Goal: Task Accomplishment & Management: Complete application form

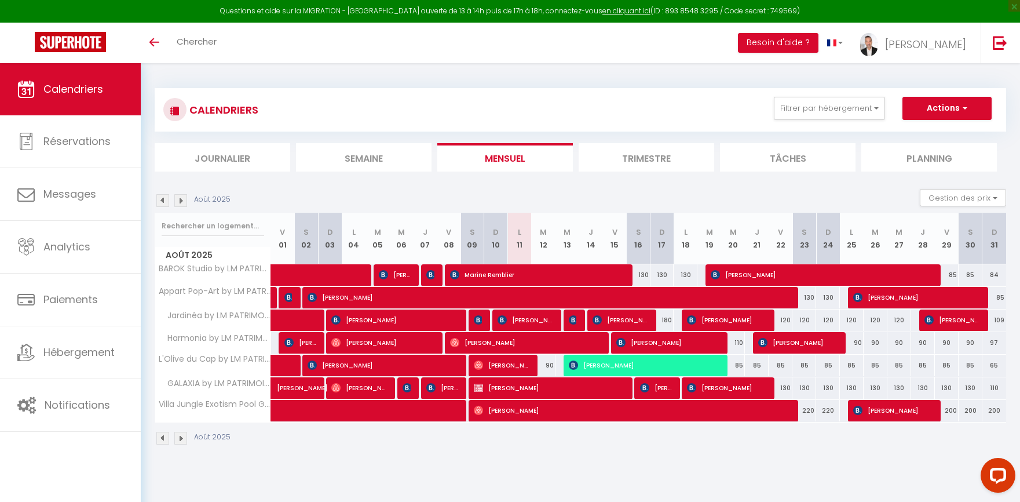
click at [805, 437] on div "Août 2025" at bounding box center [580, 439] width 851 height 34
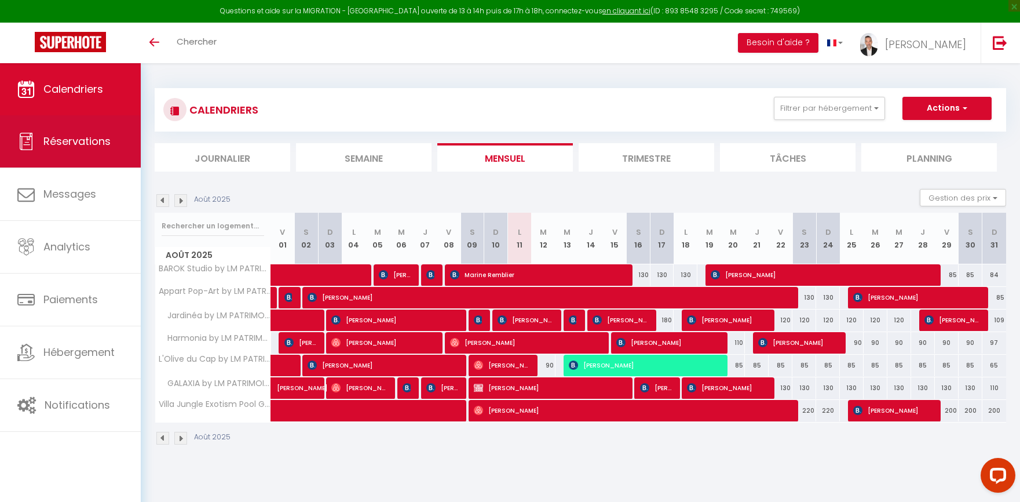
click at [87, 153] on link "Réservations" at bounding box center [70, 141] width 141 height 52
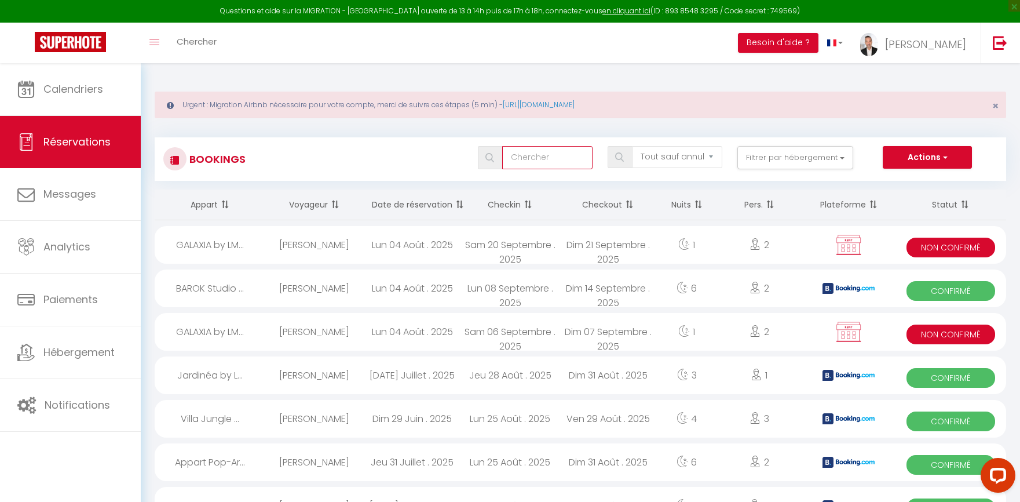
click at [566, 157] on input "text" at bounding box center [547, 157] width 90 height 23
type input "jalane"
select select
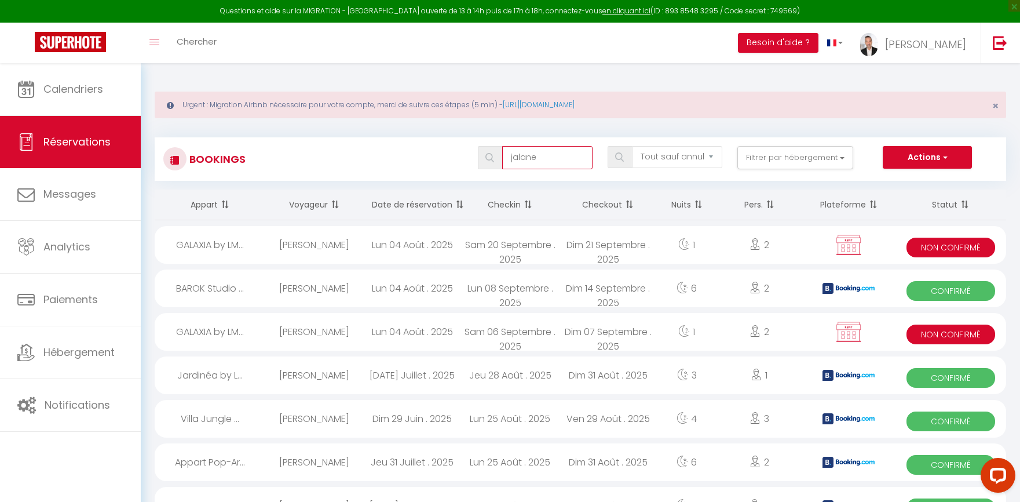
select select
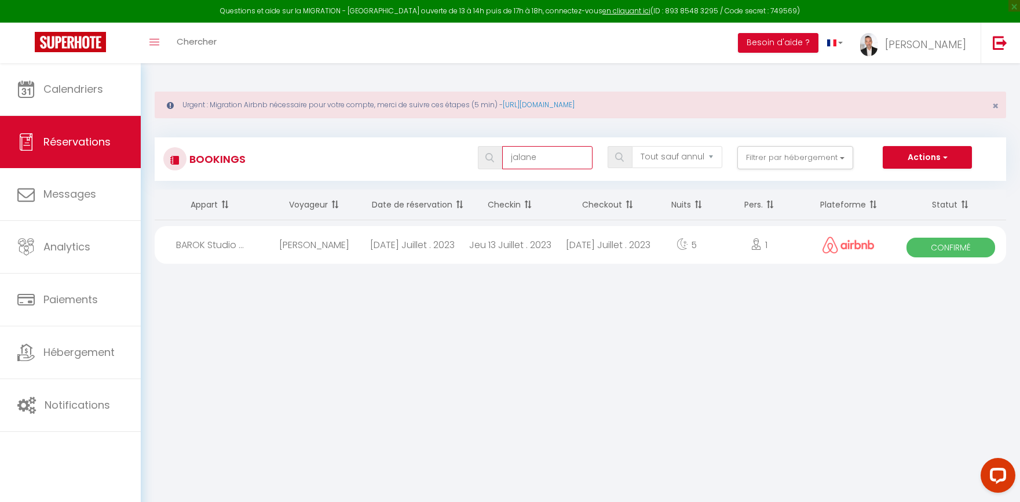
type input "jalane"
click at [584, 242] on div "[DATE] Juillet . 2023" at bounding box center [608, 245] width 98 height 38
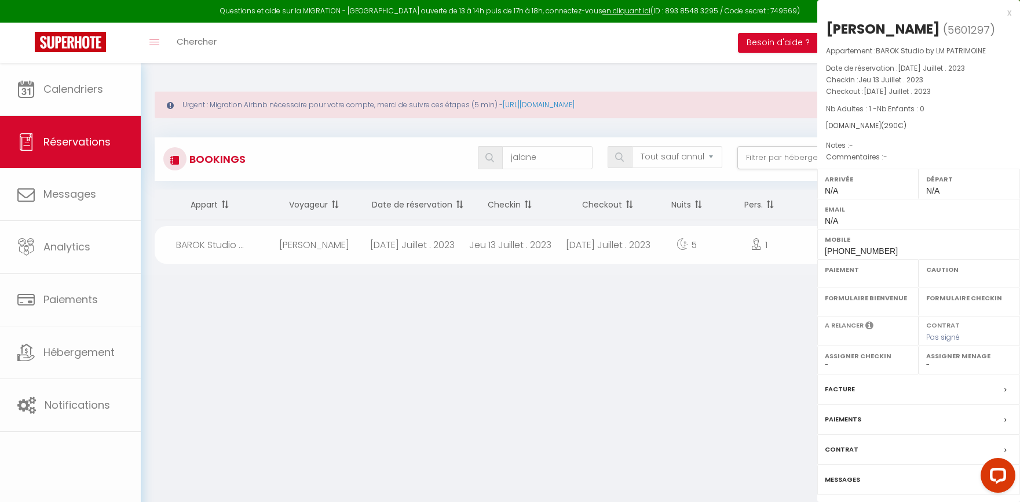
select select "OK"
select select "KO"
select select "0"
select select "1"
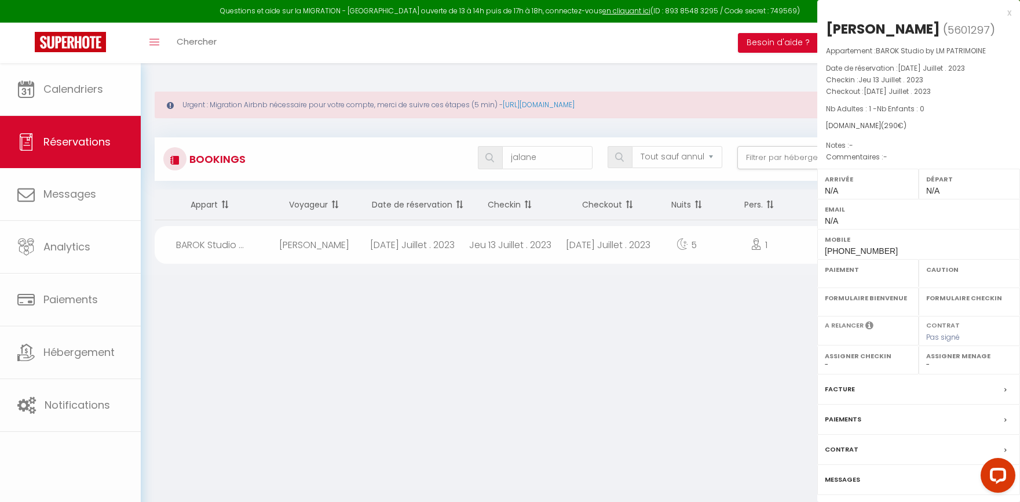
select select
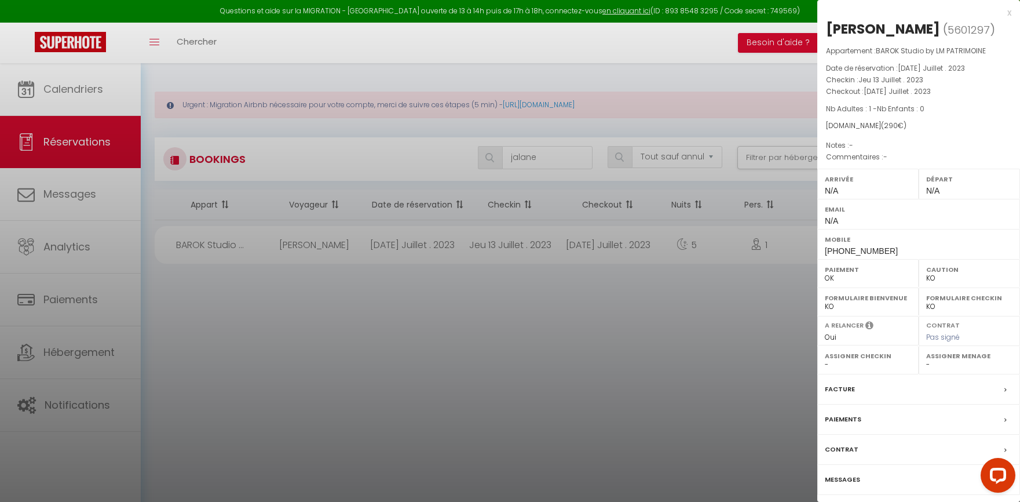
click at [584, 242] on div at bounding box center [510, 251] width 1020 height 502
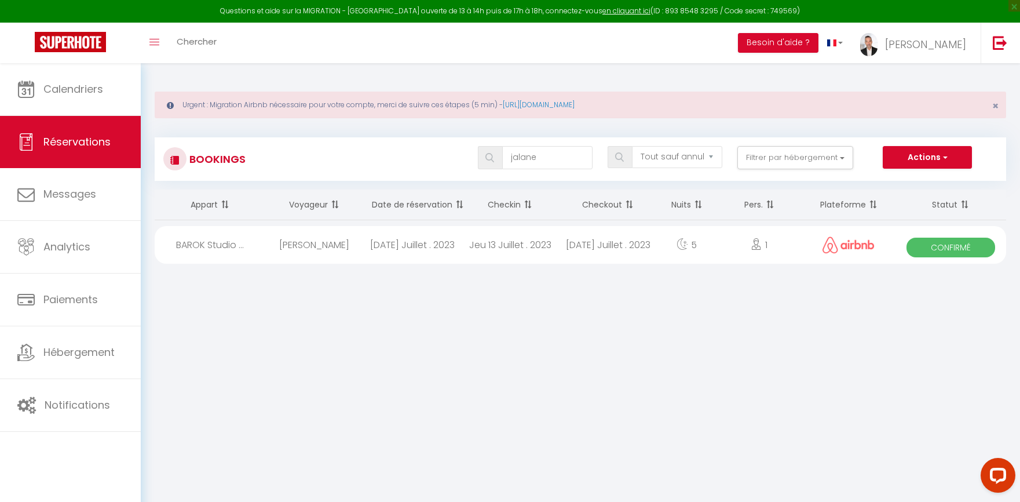
click at [584, 242] on div "[DATE] Juillet . 2023" at bounding box center [608, 245] width 98 height 38
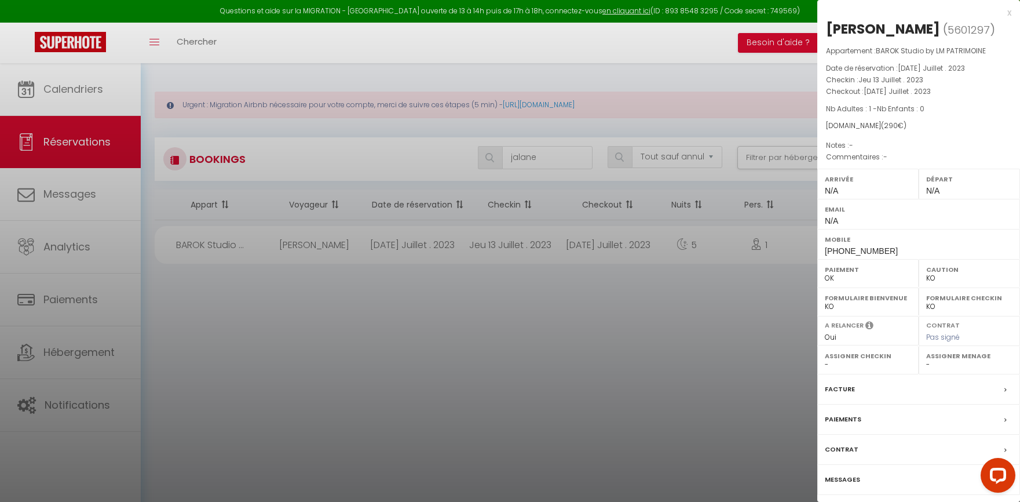
click at [851, 480] on label "Messages" at bounding box center [842, 479] width 35 height 12
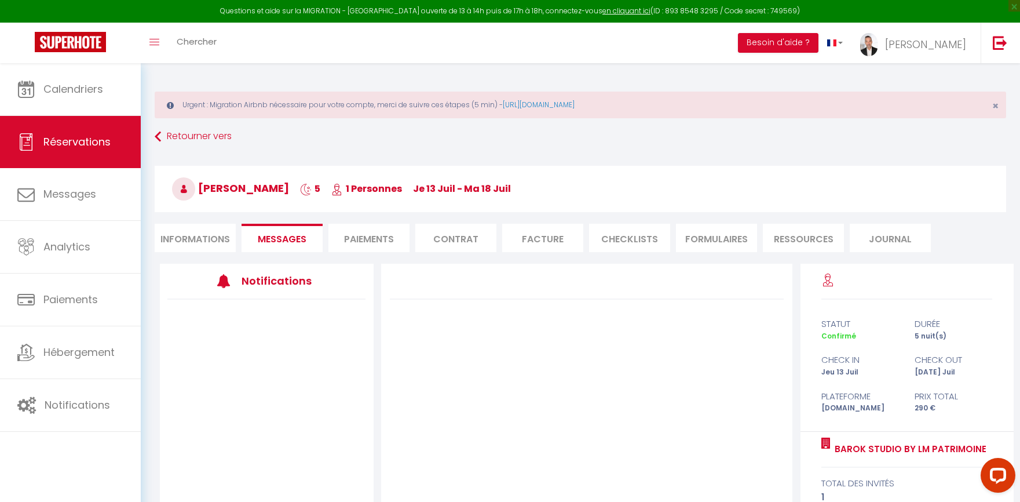
select select
click at [202, 243] on li "Informations" at bounding box center [195, 238] width 81 height 28
select select
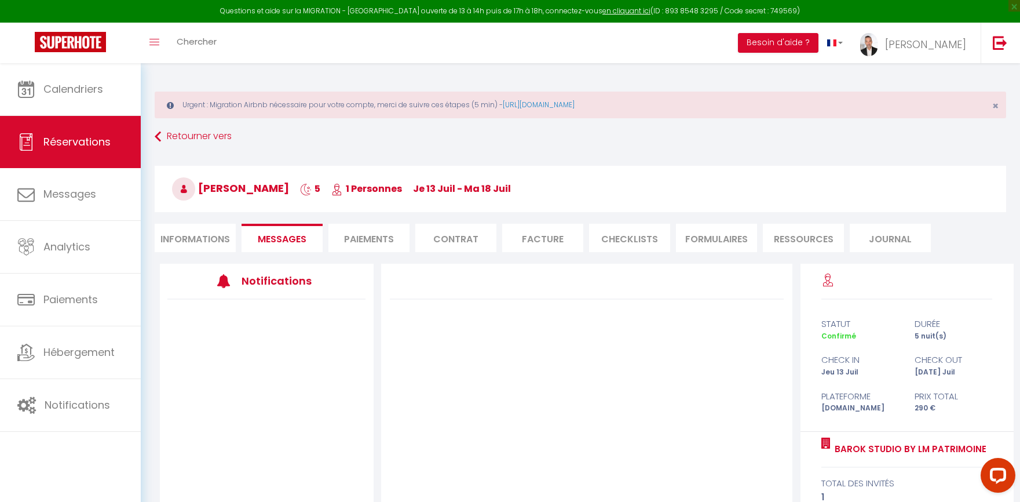
select select
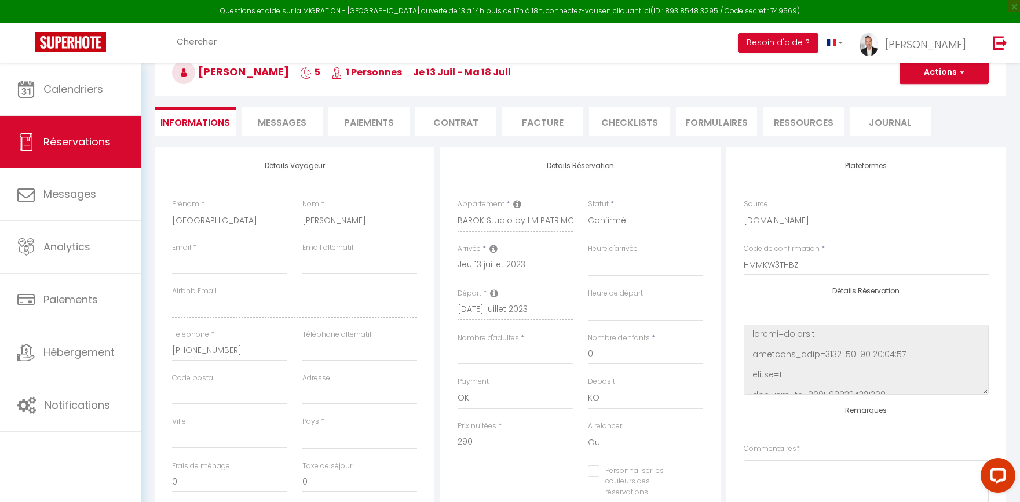
scroll to position [122, 0]
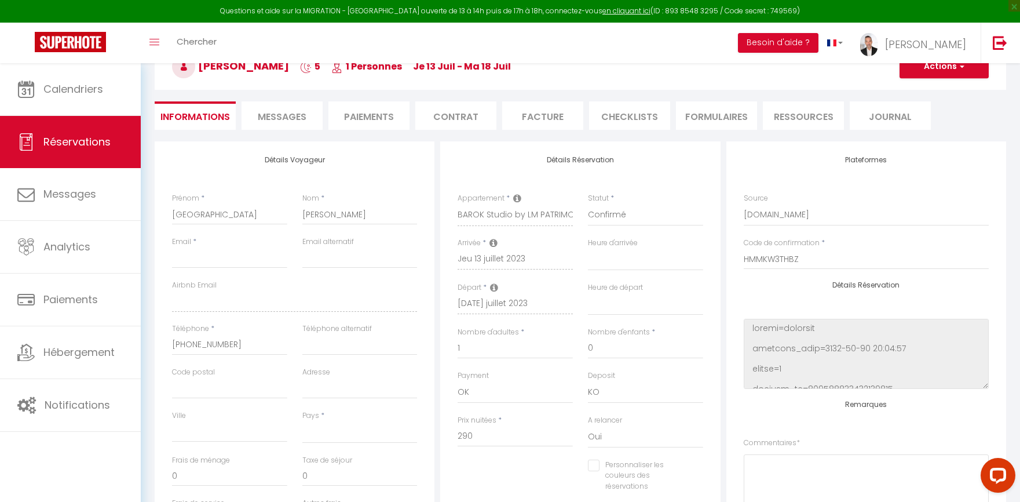
select select
checkbox input "false"
select select
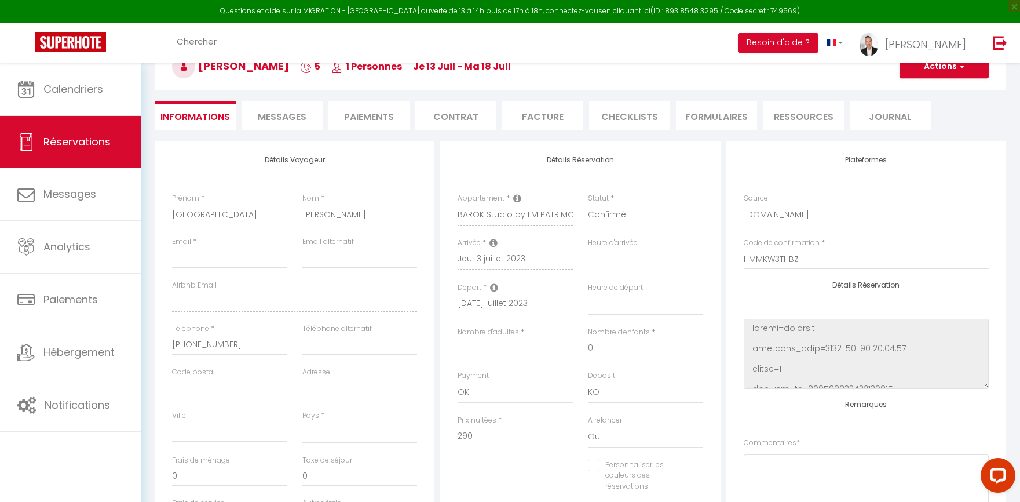
select select
checkbox input "false"
select select
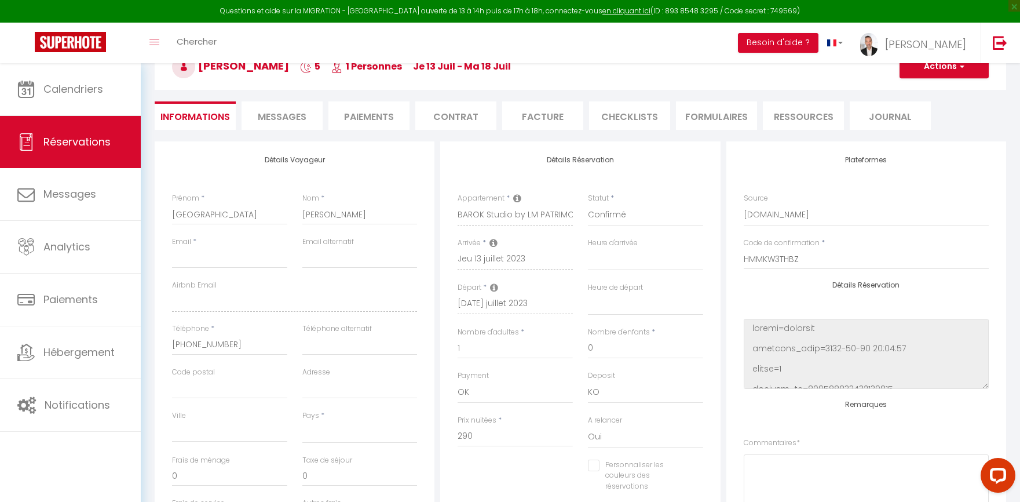
select select
checkbox input "false"
select select
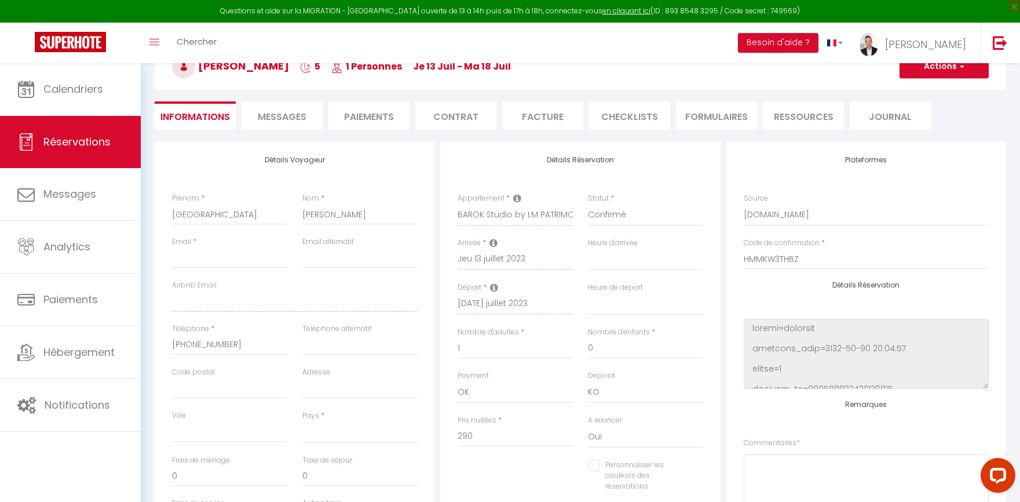
checkbox input "false"
click at [961, 72] on button "Actions" at bounding box center [943, 66] width 89 height 23
click at [925, 108] on link "Dupliquer" at bounding box center [933, 107] width 92 height 15
select select
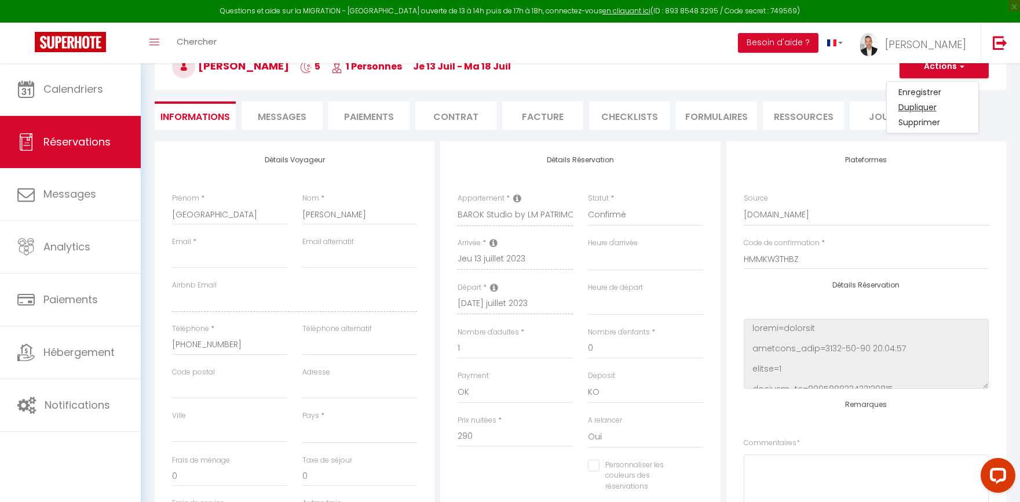
select select
type input "Invalid Dateundefined"
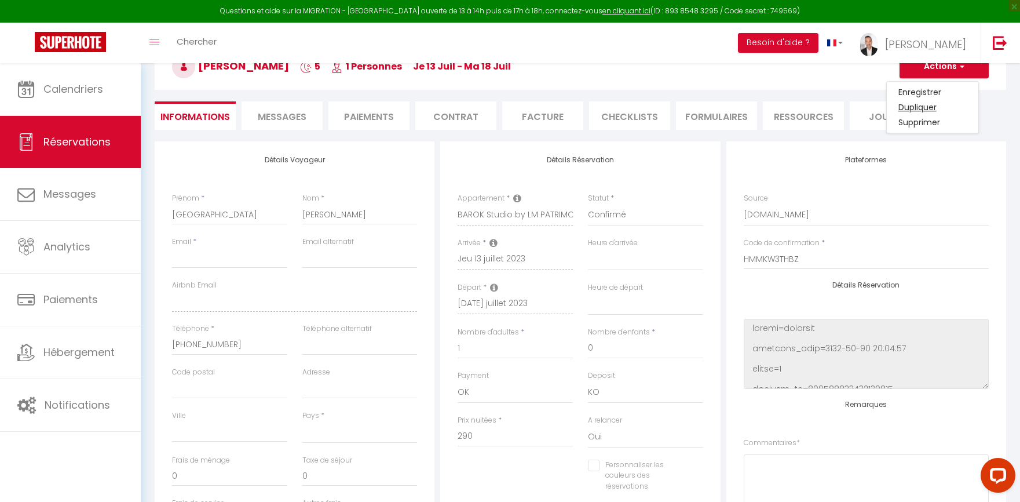
type input "Invalid Dateundefined"
select select
checkbox input "false"
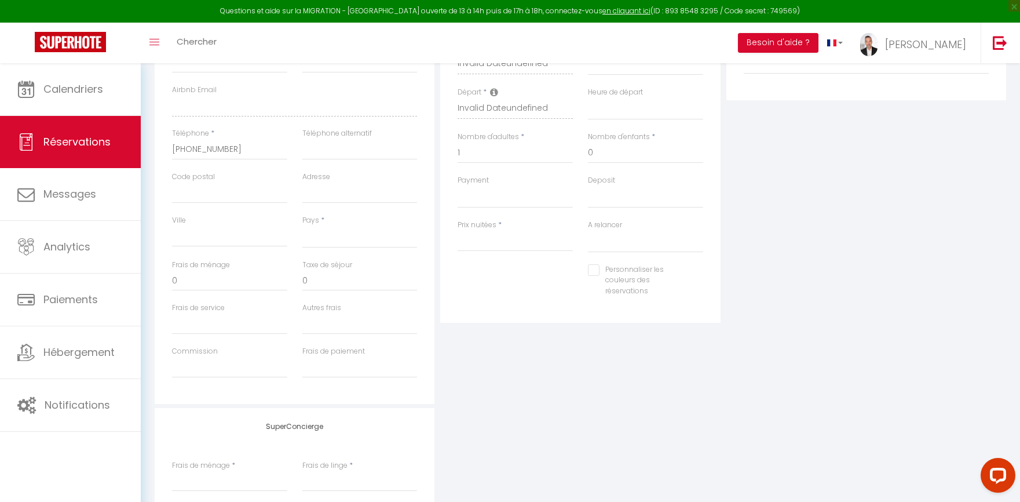
scroll to position [458, 0]
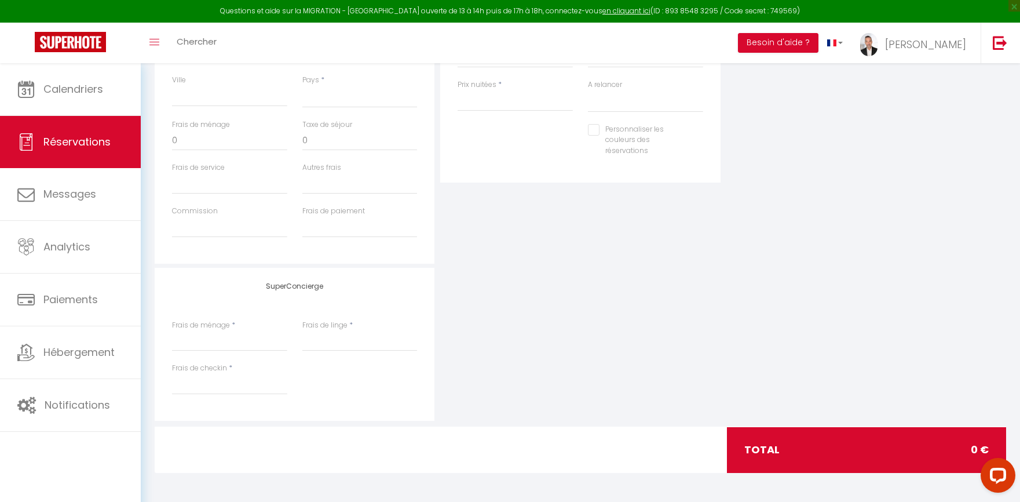
drag, startPoint x: 782, startPoint y: 145, endPoint x: 781, endPoint y: 564, distance: 418.8
click at [762, 322] on div "SuperConcierge Frais de ménage * Frais de linge * Frais de checkin *" at bounding box center [580, 344] width 857 height 153
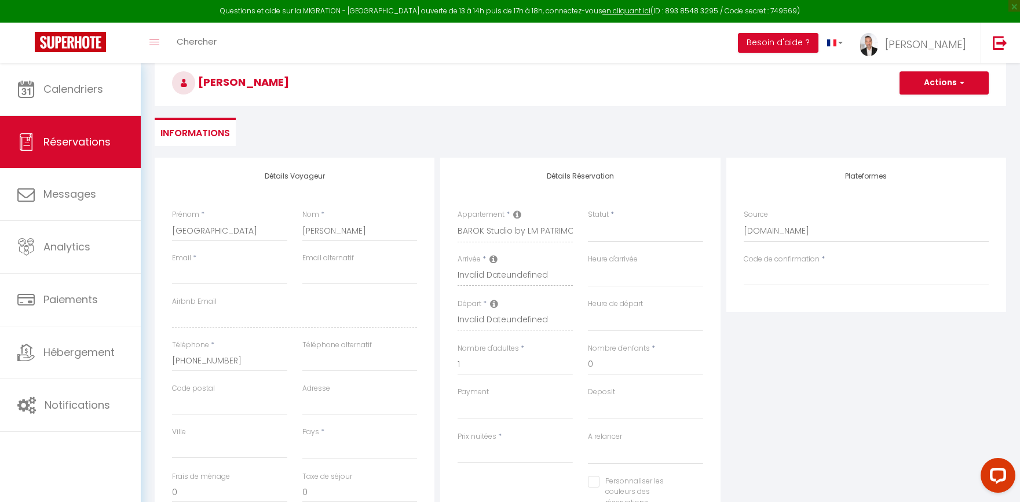
scroll to position [96, 0]
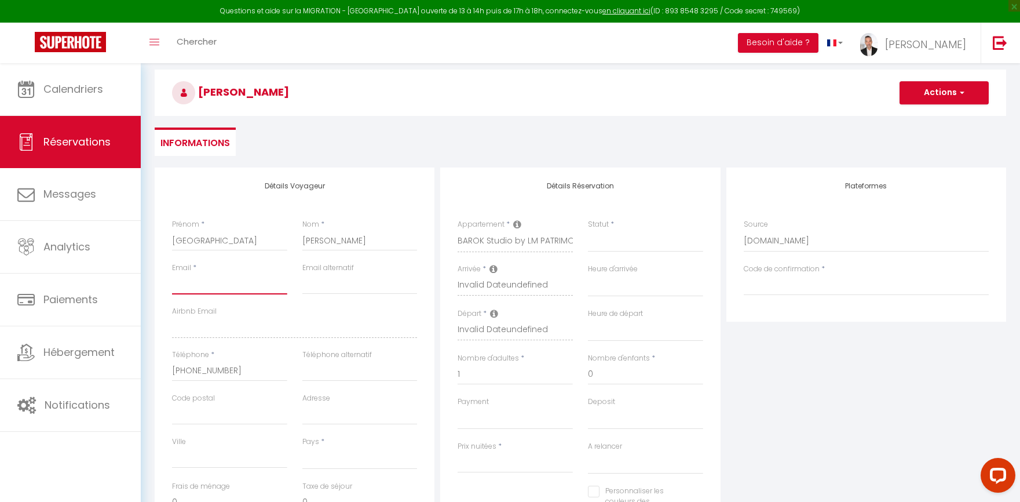
click at [262, 283] on input "Email client" at bounding box center [229, 283] width 115 height 21
click at [254, 240] on input "Jalane" at bounding box center [229, 240] width 115 height 21
click at [338, 243] on input "Daoud" at bounding box center [359, 240] width 115 height 21
click at [232, 286] on input "Email client" at bounding box center [229, 283] width 115 height 21
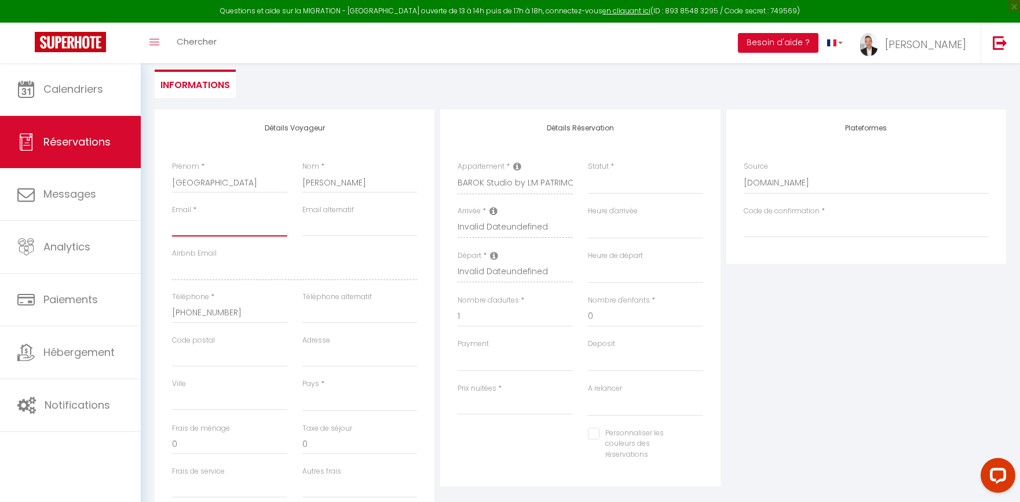
scroll to position [155, 0]
click at [360, 226] on input "email" at bounding box center [359, 225] width 115 height 21
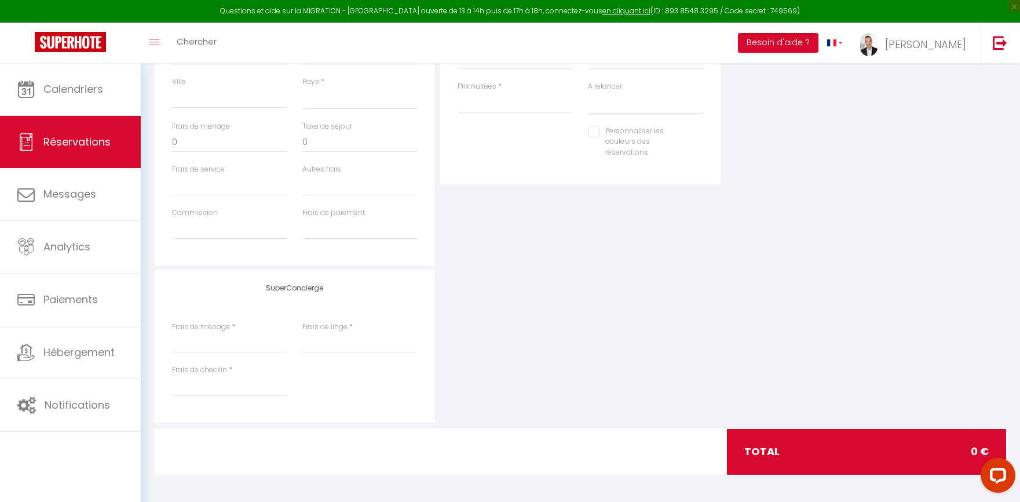
scroll to position [457, 0]
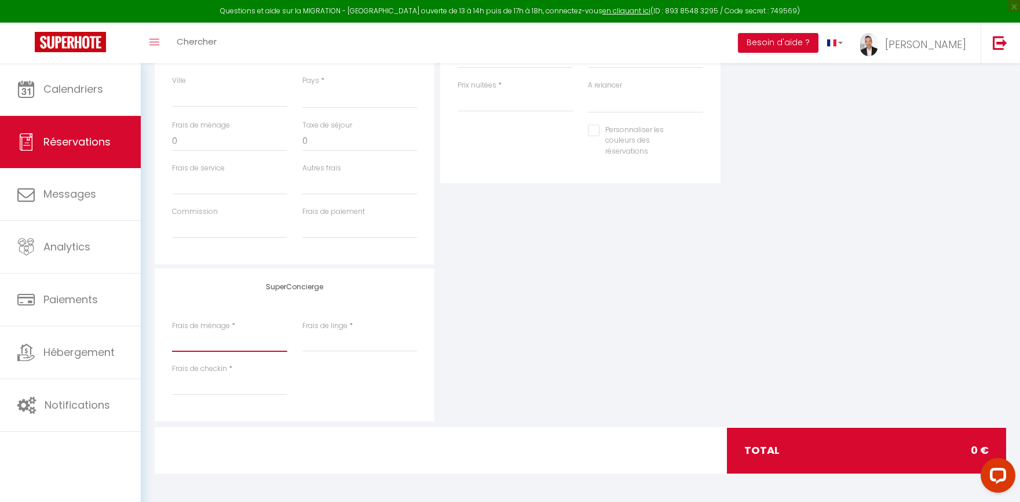
click at [225, 343] on input "Frais de ménage" at bounding box center [229, 341] width 115 height 21
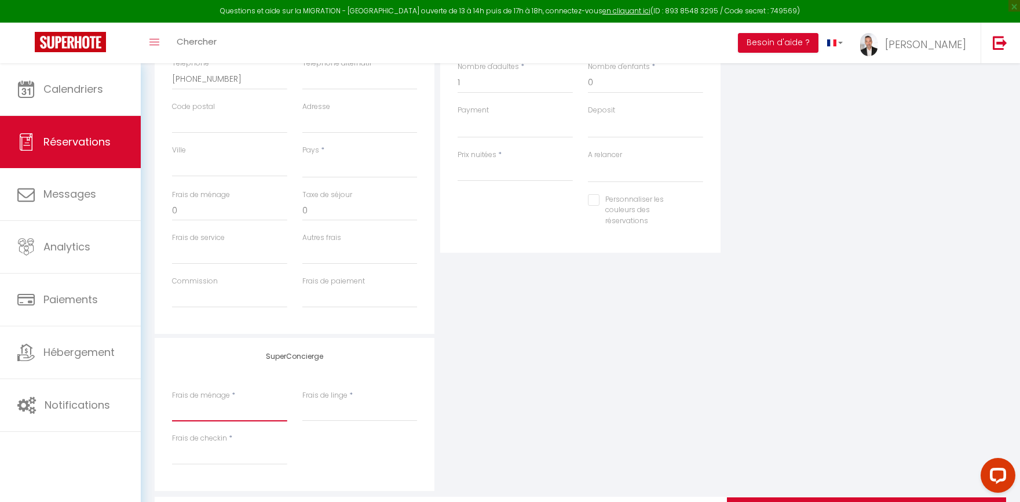
scroll to position [371, 0]
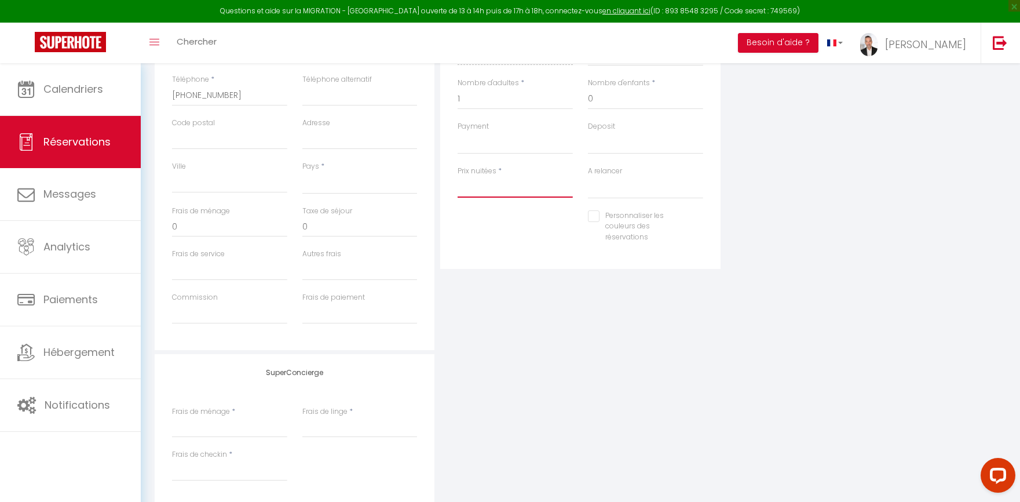
click at [492, 188] on input "Prix nuitées" at bounding box center [515, 187] width 115 height 21
type input "1"
select select
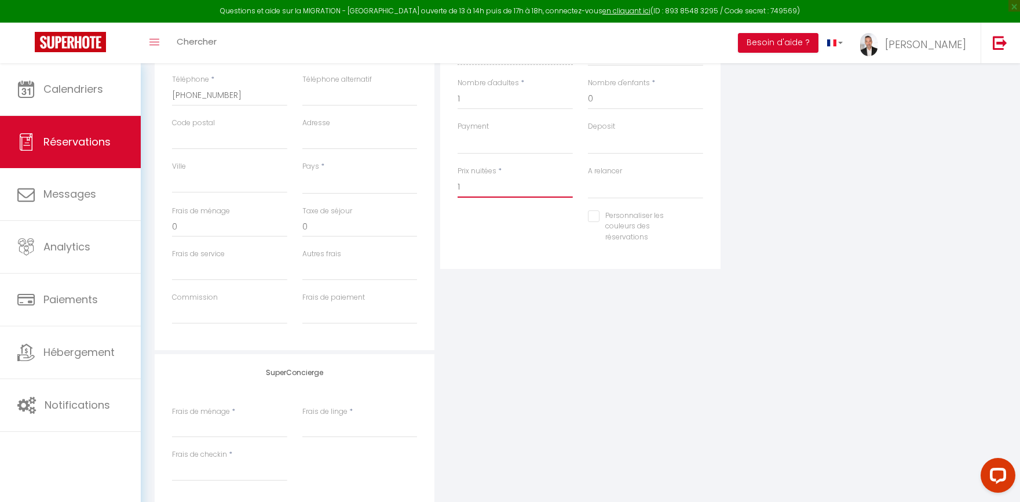
select select
checkbox input "false"
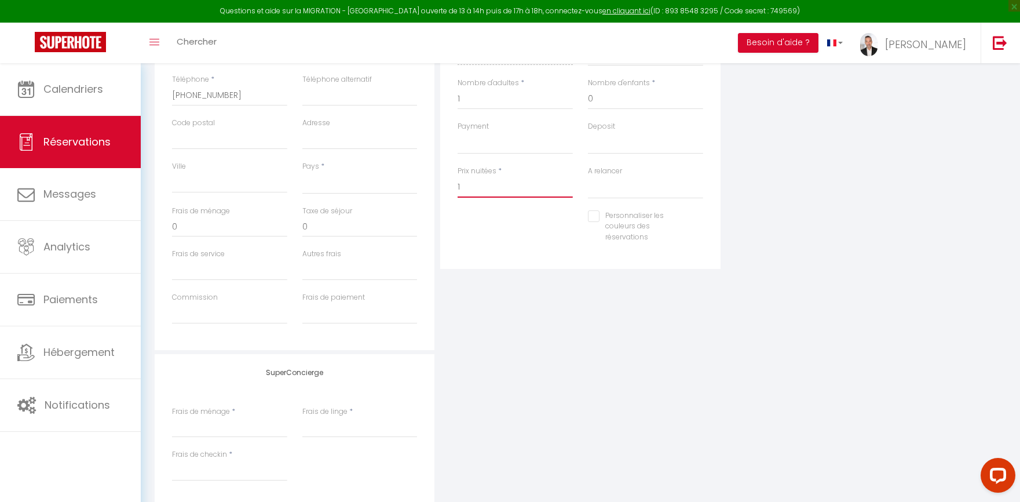
type input "15"
select select
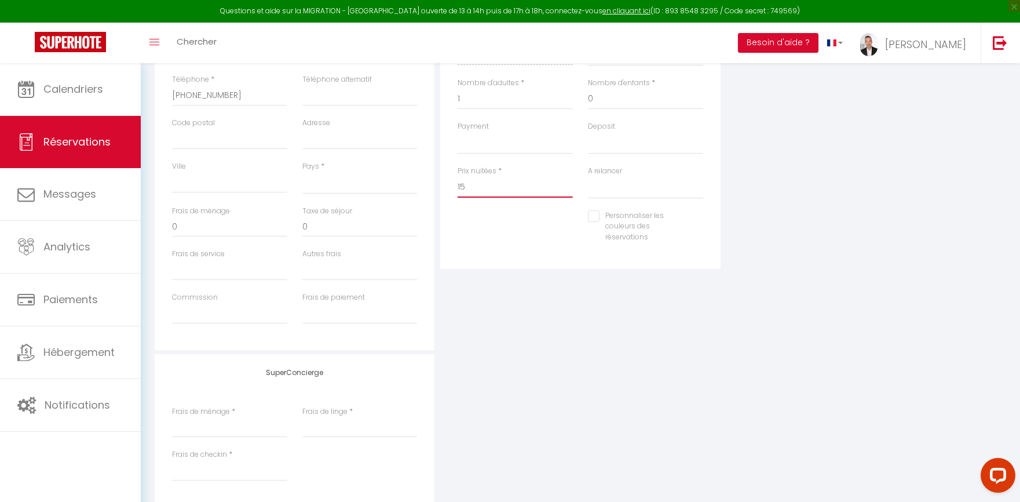
select select
checkbox input "false"
type input "150"
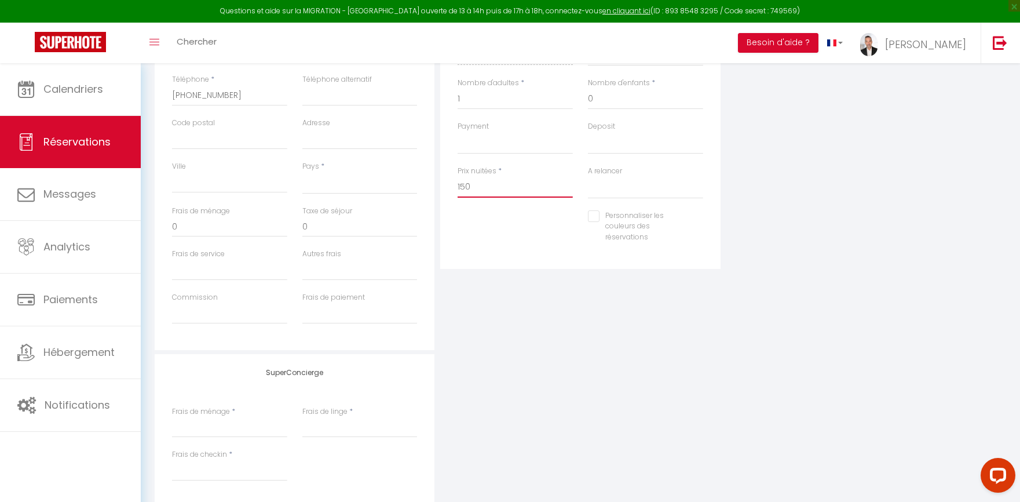
select select
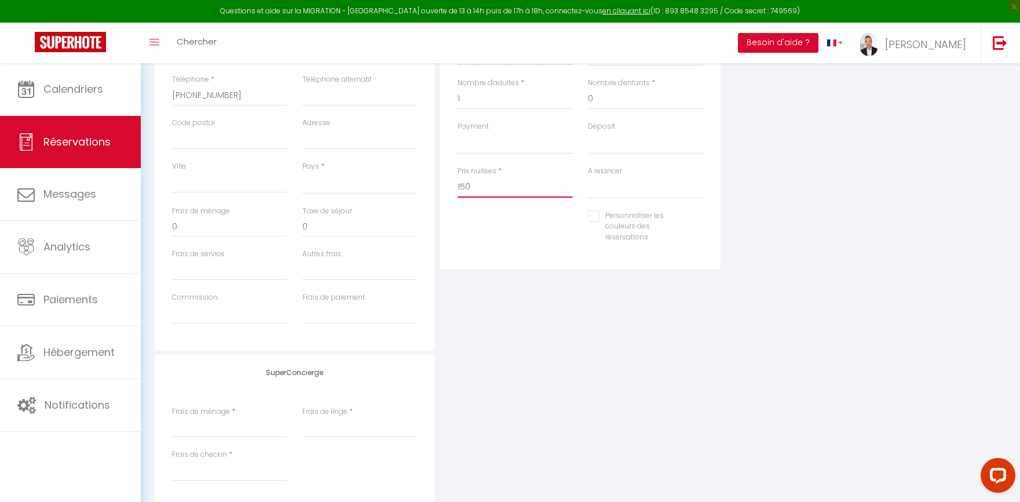
select select
checkbox input "false"
type input "1500"
select select
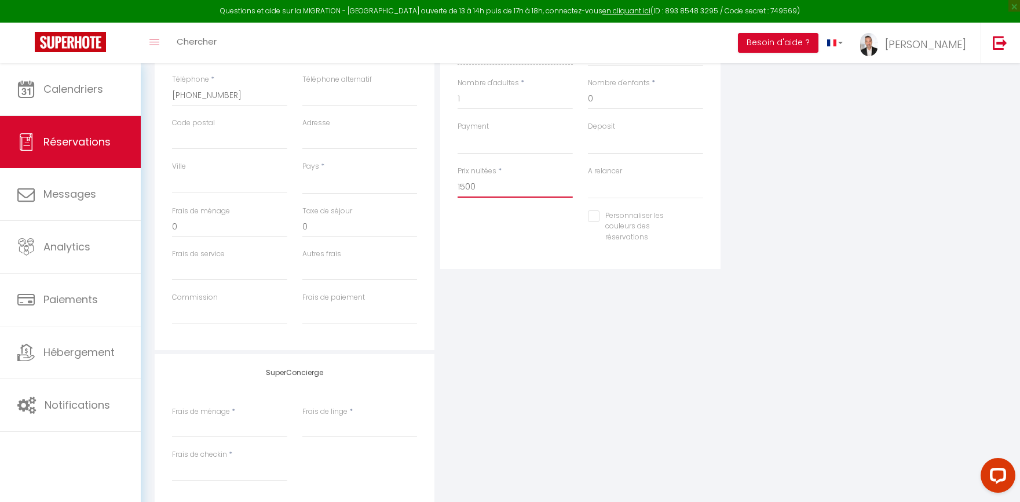
select select
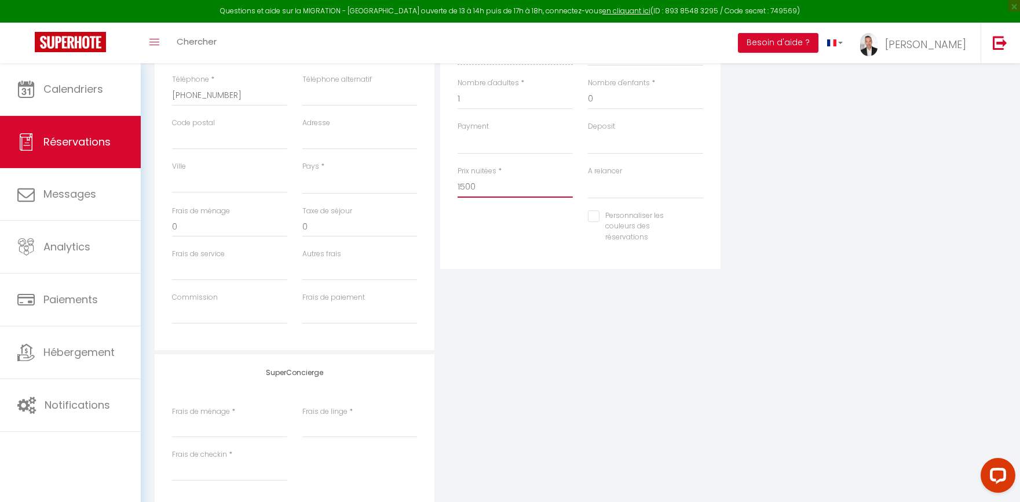
select select
checkbox input "false"
type input "1500"
click at [568, 314] on div "Détails Réservation Appartement * Harmonia by LM PATRIMOINE L'Olive du Cap by L…" at bounding box center [580, 121] width 286 height 458
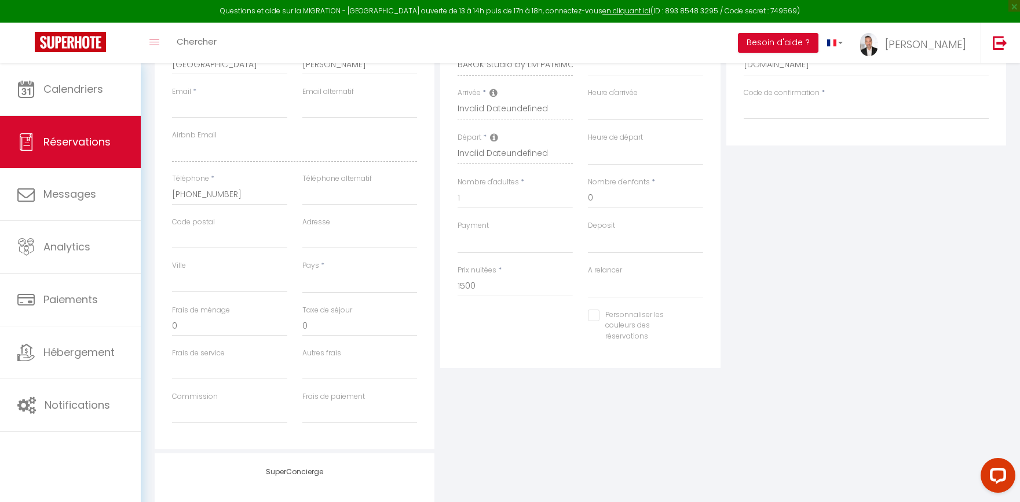
scroll to position [270, 0]
click at [503, 249] on select "OK KO" at bounding box center [515, 244] width 115 height 22
select select "10"
select select
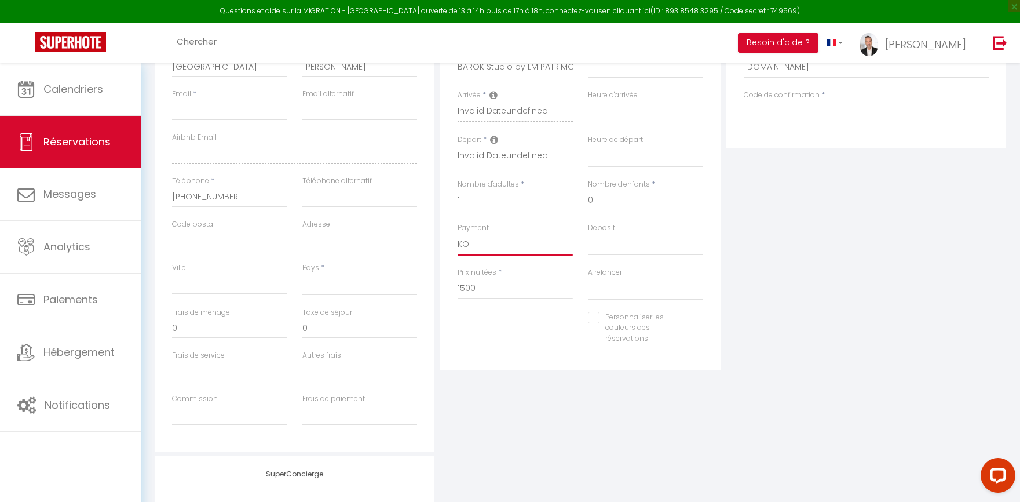
select select
checkbox input "false"
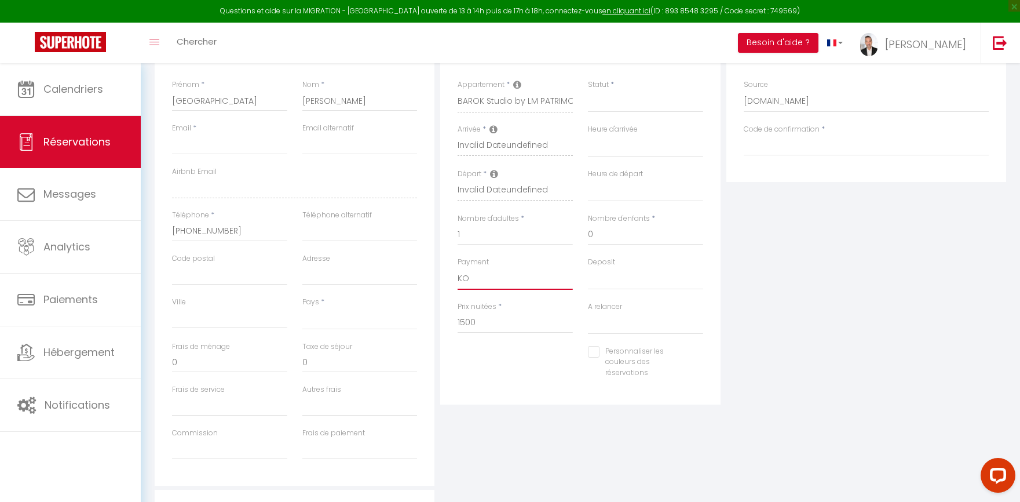
scroll to position [229, 0]
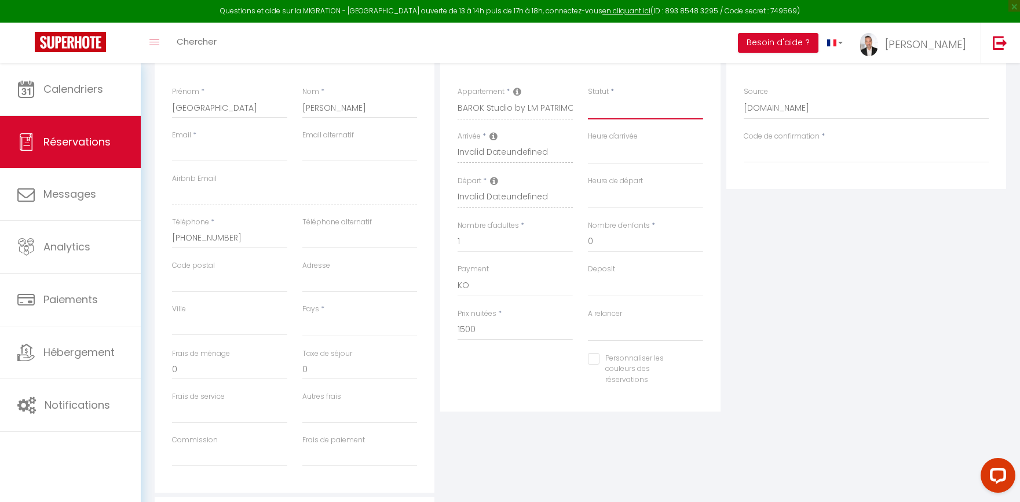
click at [610, 109] on select "Confirmé Non Confirmé Annulé Annulé par le voyageur No Show Request" at bounding box center [645, 108] width 115 height 22
select select "4"
select select
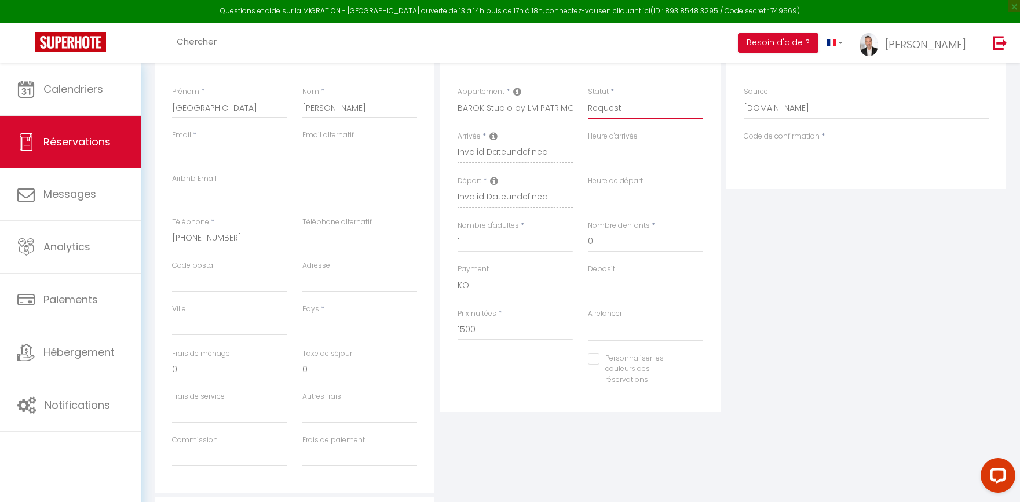
select select
checkbox input "false"
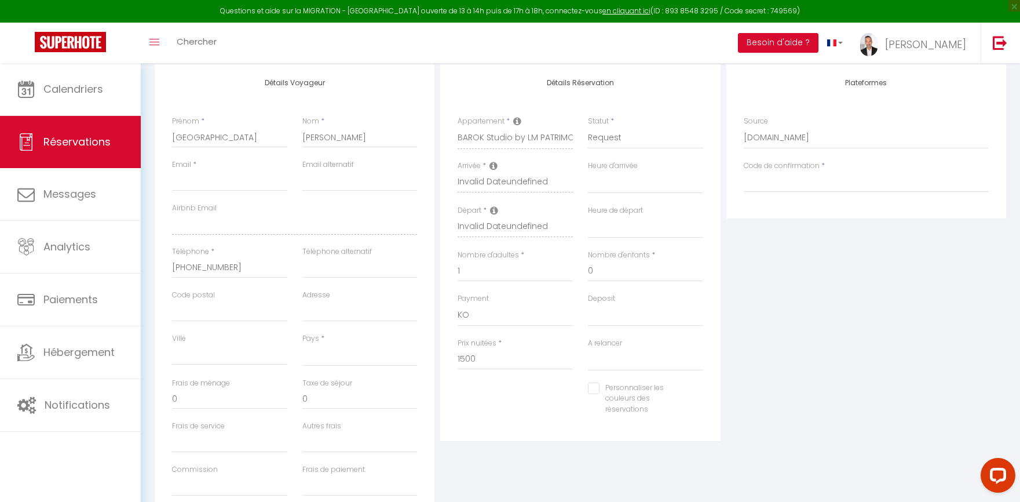
scroll to position [161, 0]
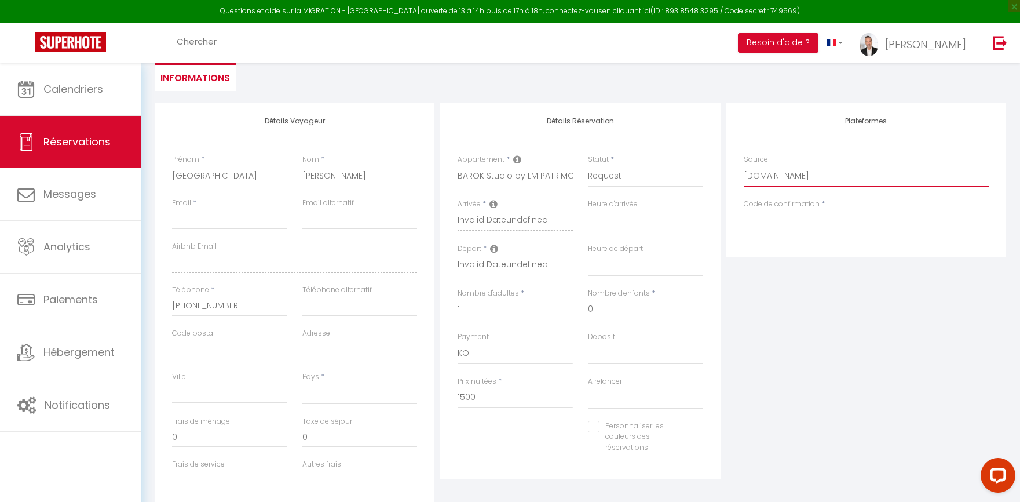
click at [789, 180] on select "Direct Airbnb.com Booking.com Chalet montagne Expedia Gite de France Homeaway H…" at bounding box center [866, 176] width 245 height 22
select select "54"
select select
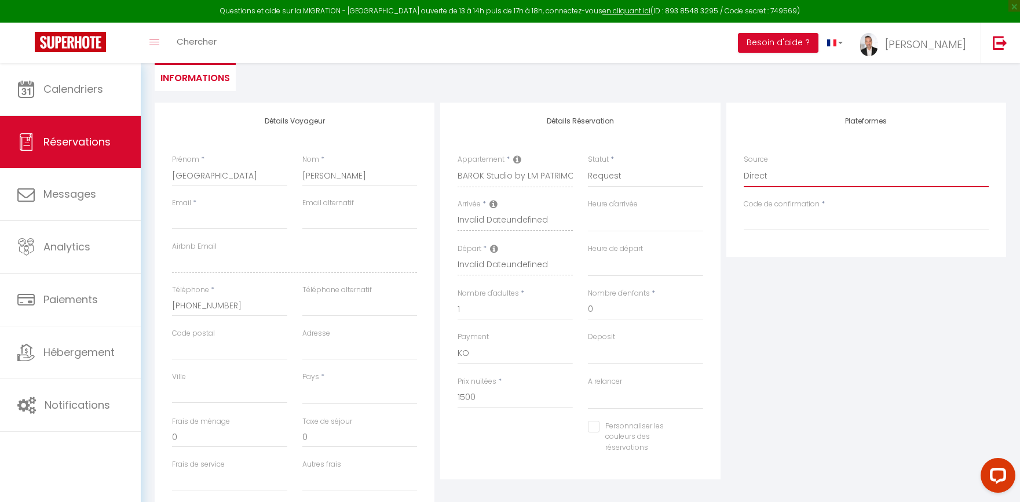
select select
checkbox input "false"
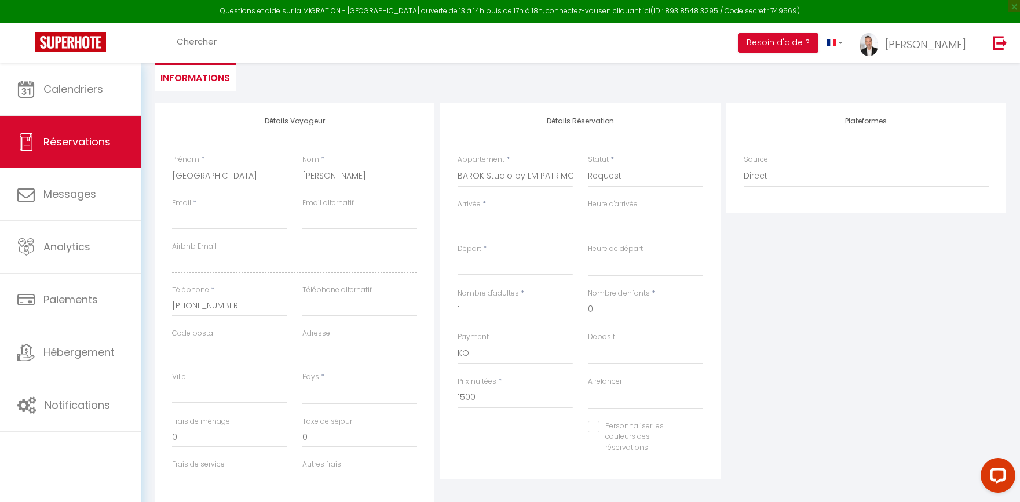
click at [517, 221] on input "Arrivée" at bounding box center [515, 221] width 115 height 15
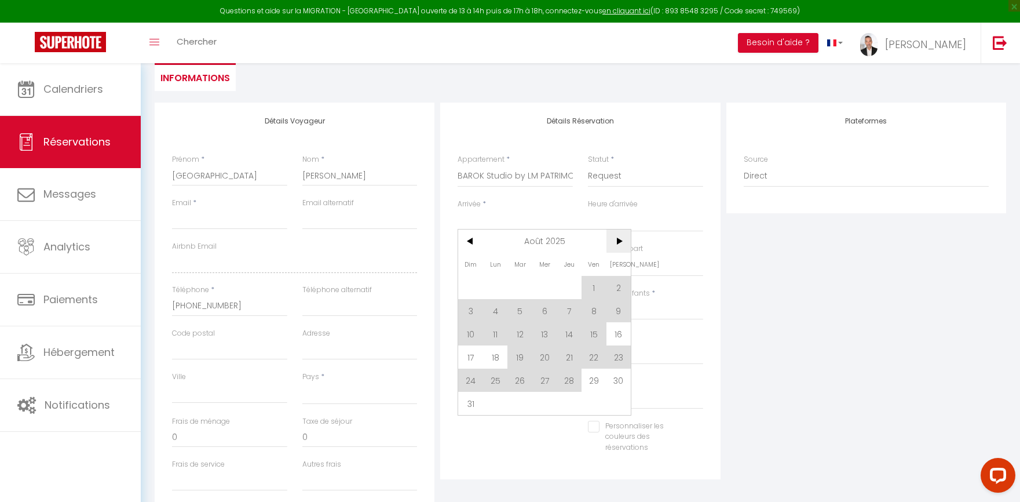
click at [620, 243] on span ">" at bounding box center [618, 240] width 25 height 23
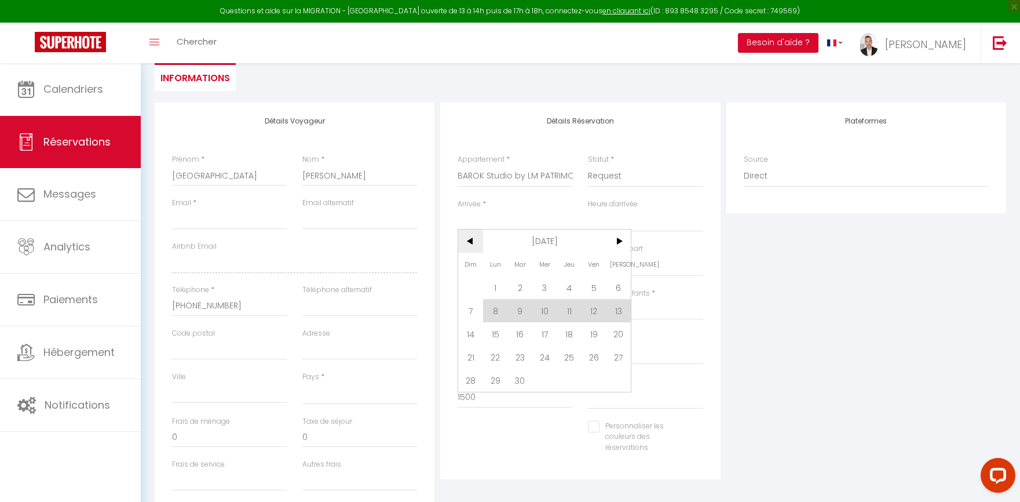
click at [472, 243] on span "<" at bounding box center [470, 240] width 25 height 23
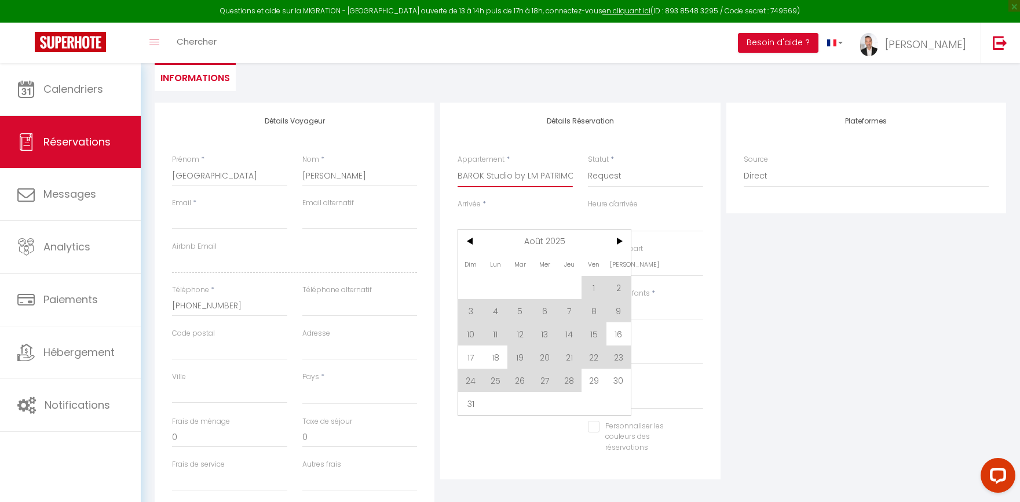
click at [529, 183] on select "Harmonia by LM PATRIMOINE L'Olive du Cap by LM PATRIMOINE GALAXIA by LM PATRIMO…" at bounding box center [515, 176] width 115 height 22
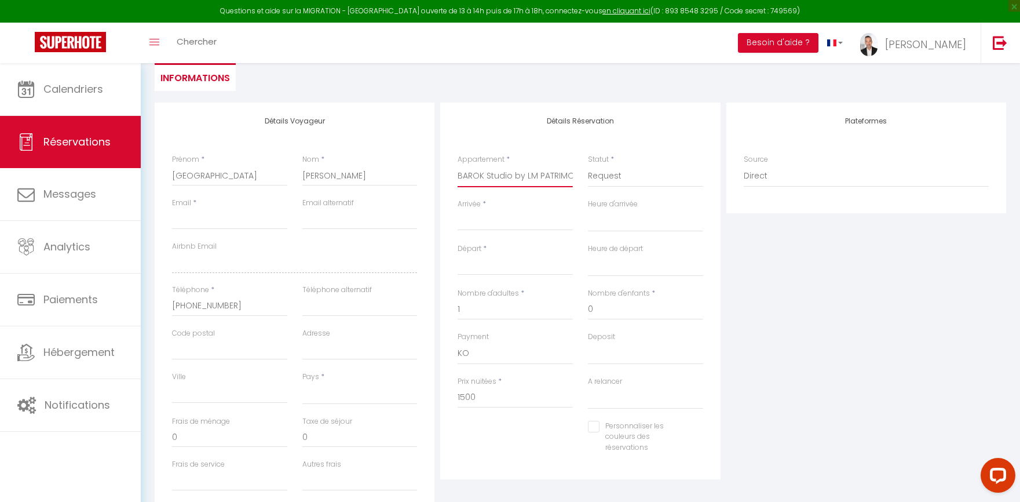
select select "43388"
select select
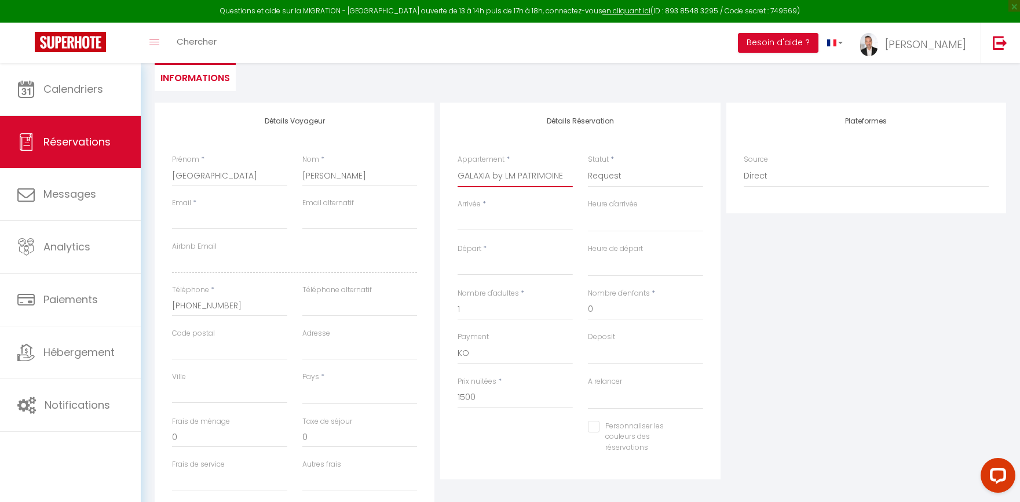
type input "0"
select select
checkbox input "false"
select select
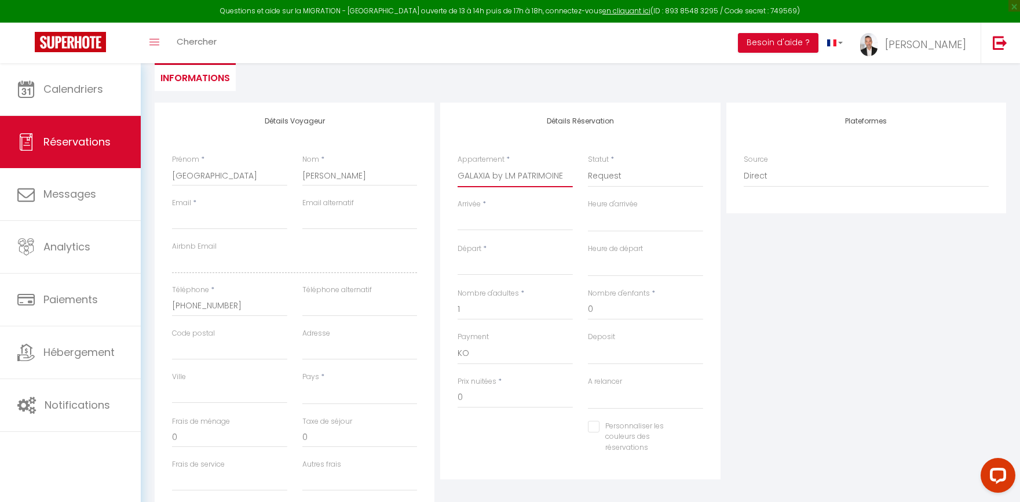
select select
checkbox input "false"
click at [499, 217] on input "Arrivée" at bounding box center [515, 221] width 115 height 15
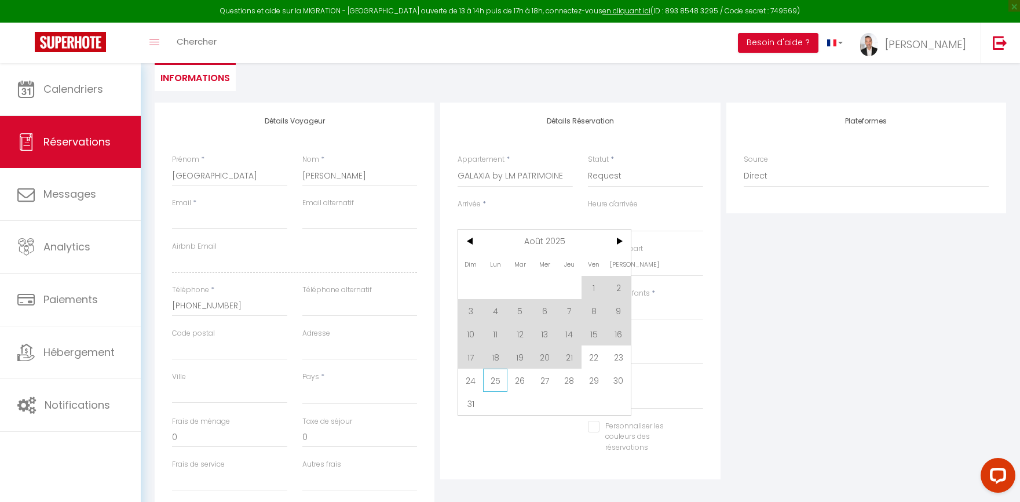
click at [497, 376] on span "25" at bounding box center [495, 379] width 25 height 23
select select
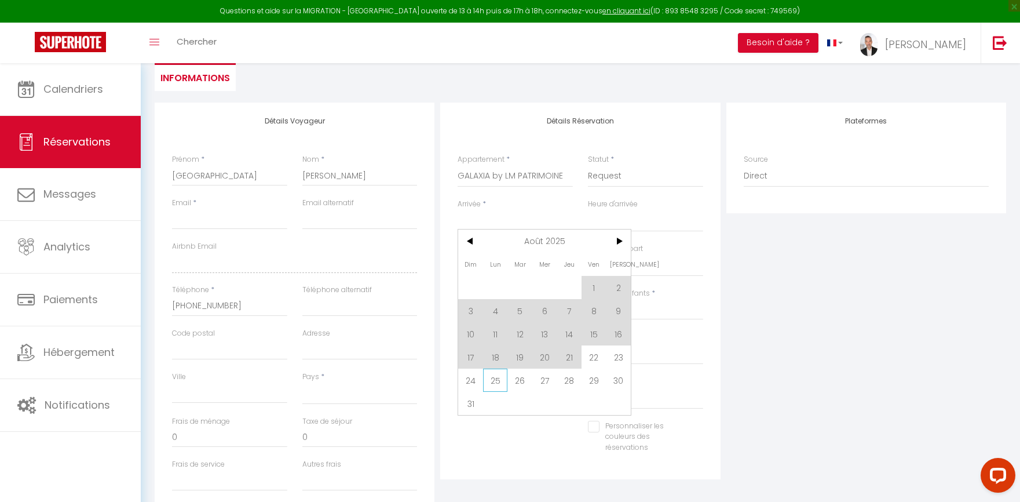
select select
checkbox input "false"
type input "Lun 25 Août 2025"
type input "Mar 26 Août 2025"
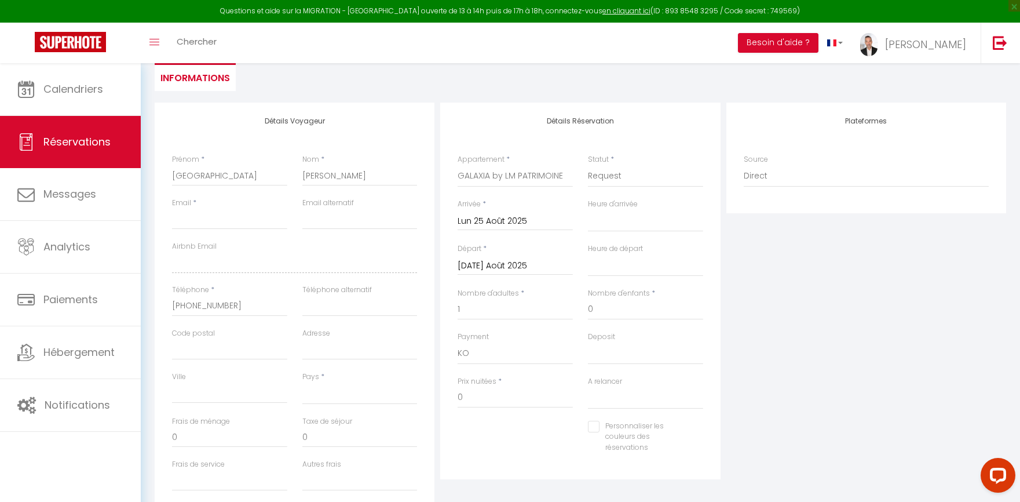
click at [550, 265] on input "Mar 26 Août 2025" at bounding box center [515, 265] width 115 height 15
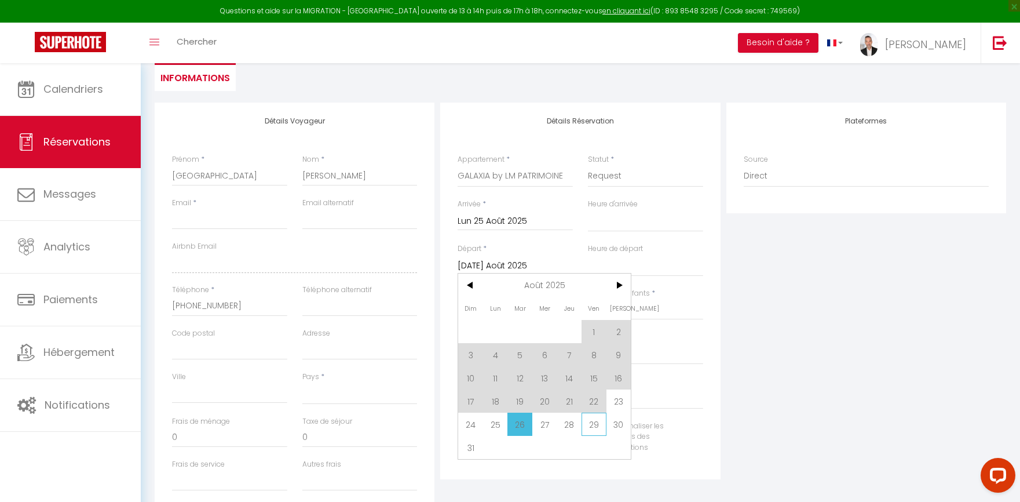
click at [593, 419] on span "29" at bounding box center [594, 423] width 25 height 23
click at [593, 419] on div "A relancer Oui Non" at bounding box center [645, 398] width 130 height 45
select select
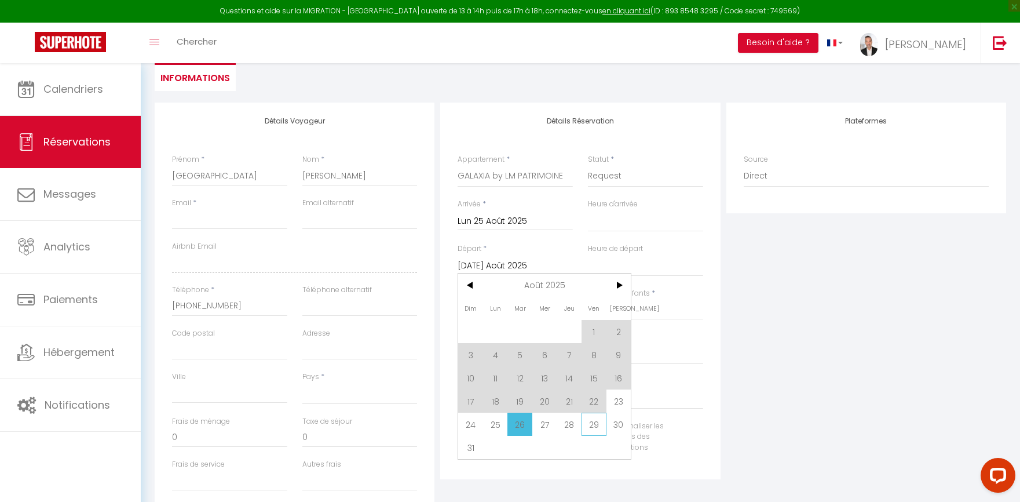
select select
checkbox input "false"
type input "Ven 29 Août 2025"
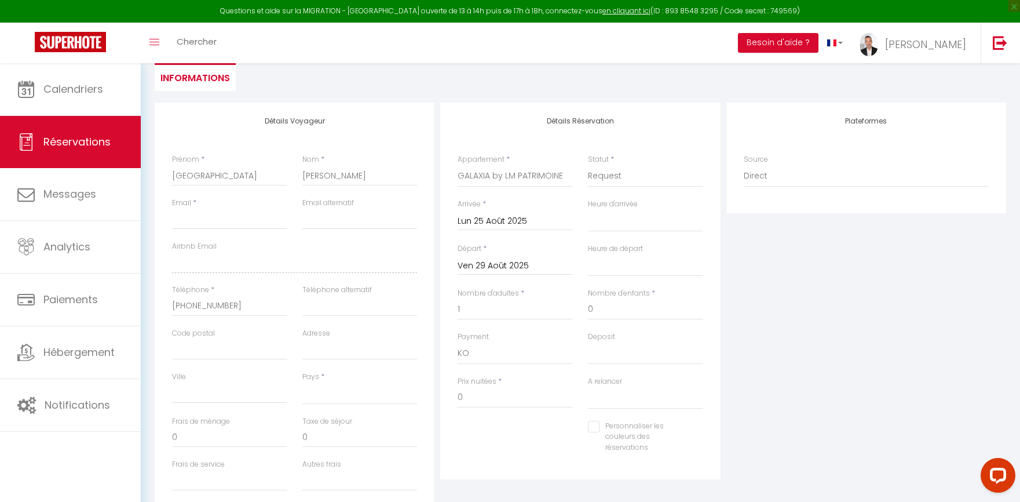
select select
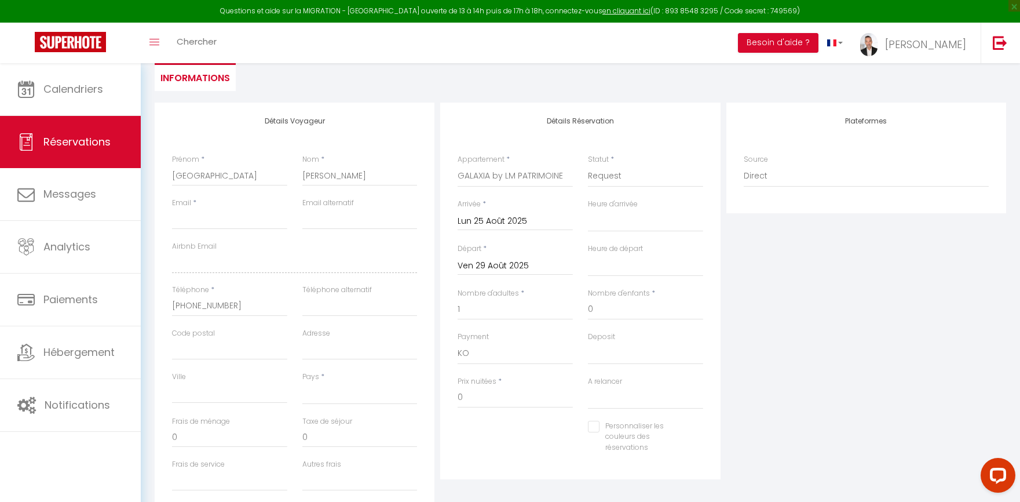
checkbox input "false"
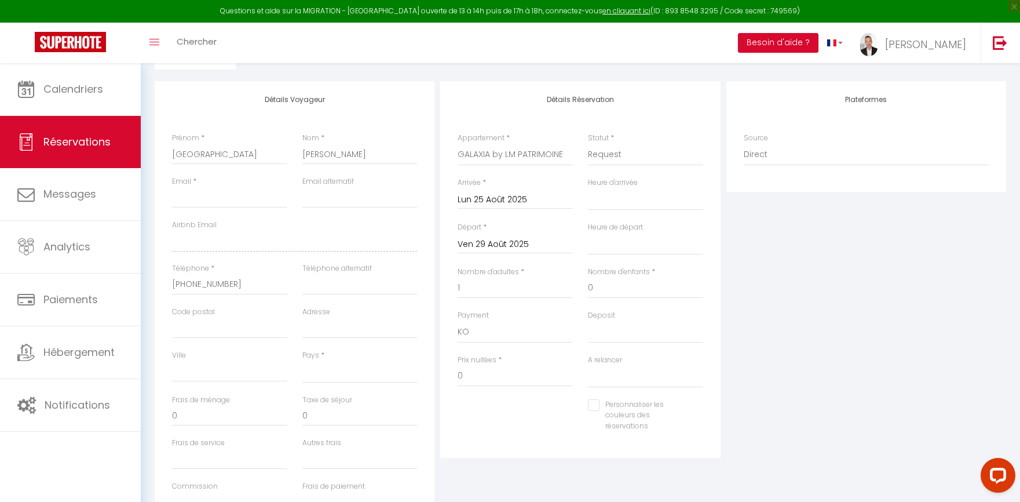
scroll to position [183, 0]
click at [799, 330] on div "Plateformes Source Direct Airbnb.com Booking.com Chalet montagne Expedia Gite d…" at bounding box center [866, 310] width 286 height 458
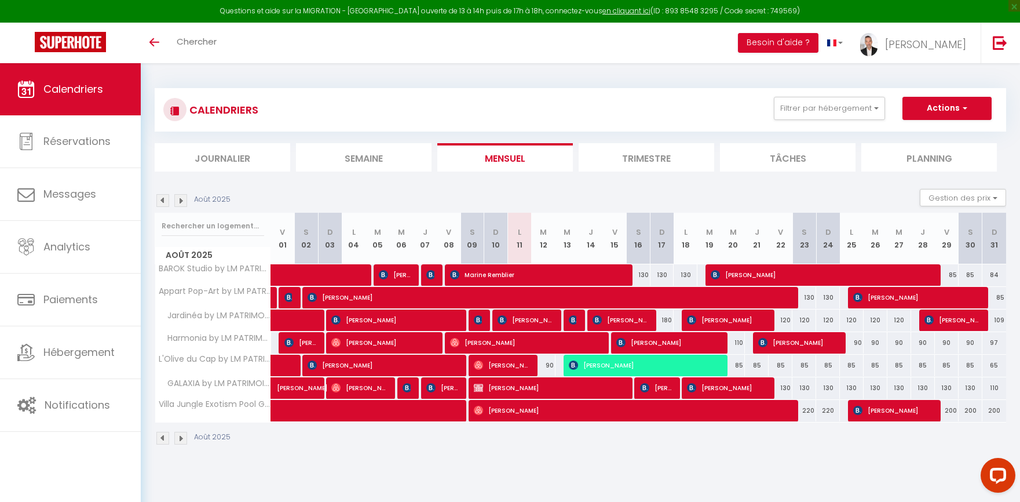
click at [811, 413] on div "220" at bounding box center [804, 410] width 24 height 21
type input "220"
type input "Sam 23 Août 2025"
type input "Dim 24 Août 2025"
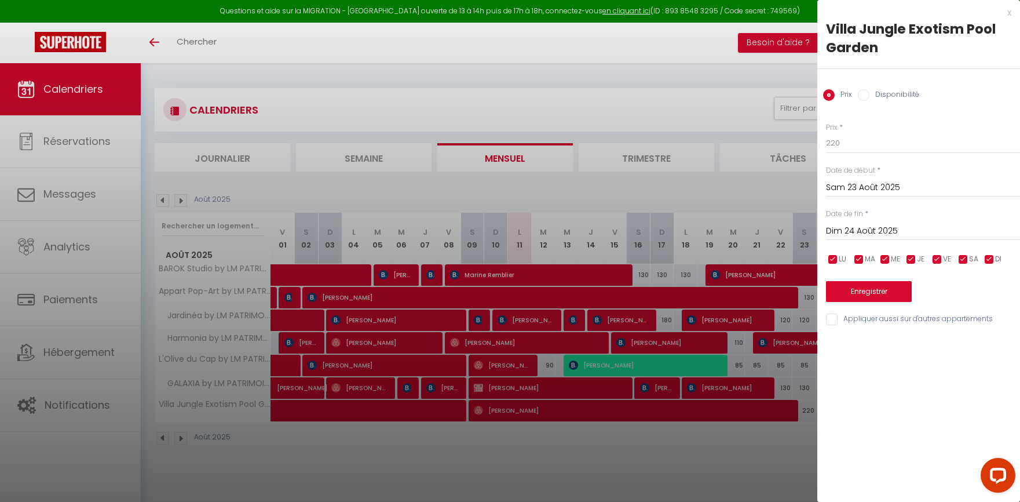
click at [1010, 13] on div "x" at bounding box center [914, 13] width 194 height 14
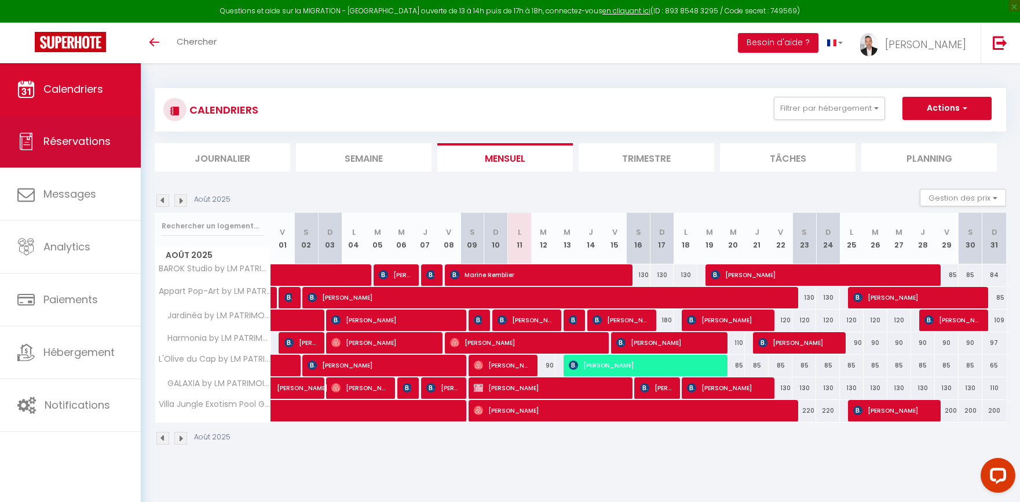
click at [76, 135] on span "Réservations" at bounding box center [76, 141] width 67 height 14
select select "not_cancelled"
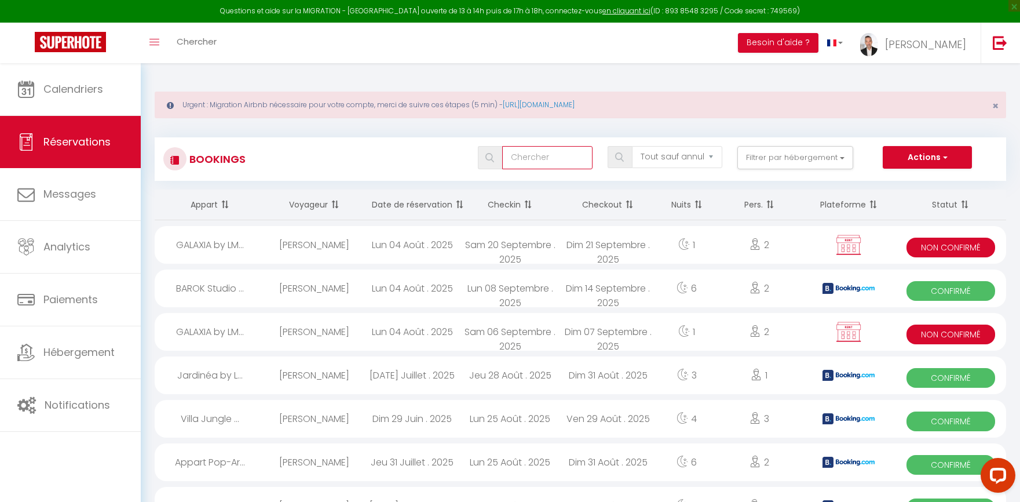
click at [541, 160] on input "text" at bounding box center [547, 157] width 90 height 23
type input "jalane"
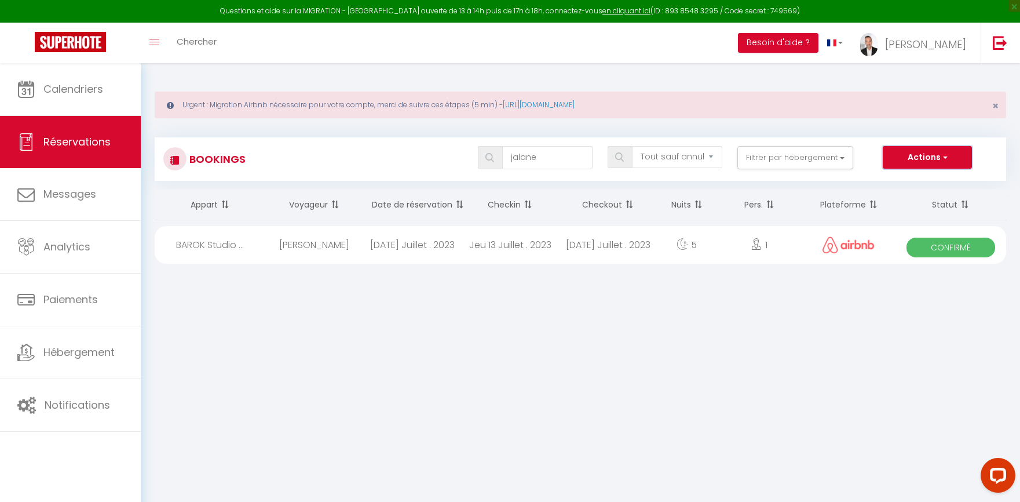
click at [913, 153] on button "Actions" at bounding box center [927, 157] width 89 height 23
click at [725, 369] on body "Questions et aide sur la MIGRATION - [GEOGRAPHIC_DATA] ouverte de 13 à 14h puis…" at bounding box center [510, 314] width 1020 height 502
click at [706, 245] on div "5" at bounding box center [687, 245] width 60 height 38
select select "OK"
select select "KO"
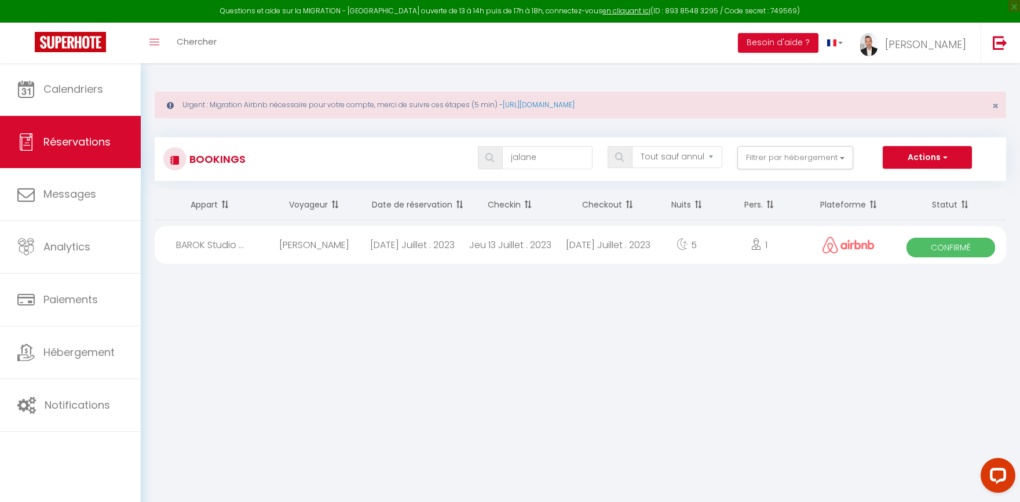
select select "0"
select select "1"
select select
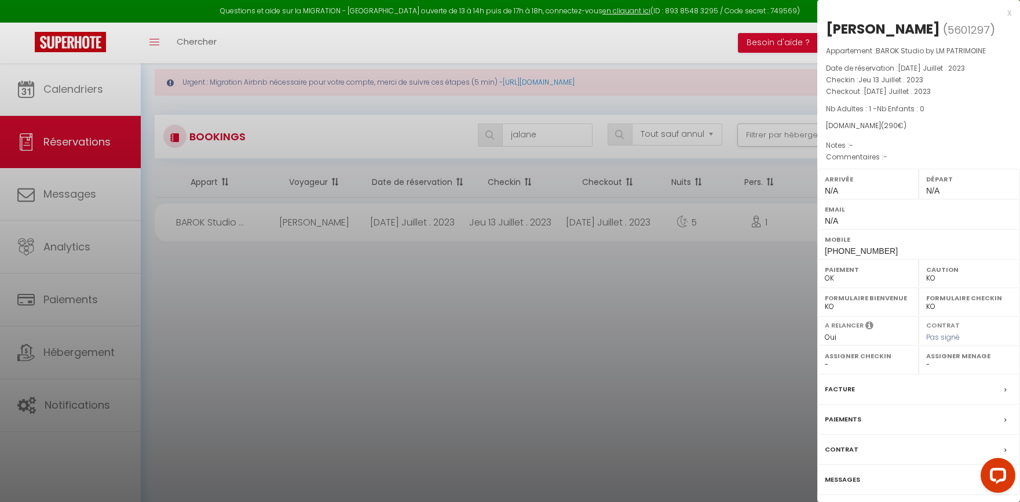
scroll to position [25, 0]
click at [1010, 13] on div "x" at bounding box center [914, 13] width 194 height 14
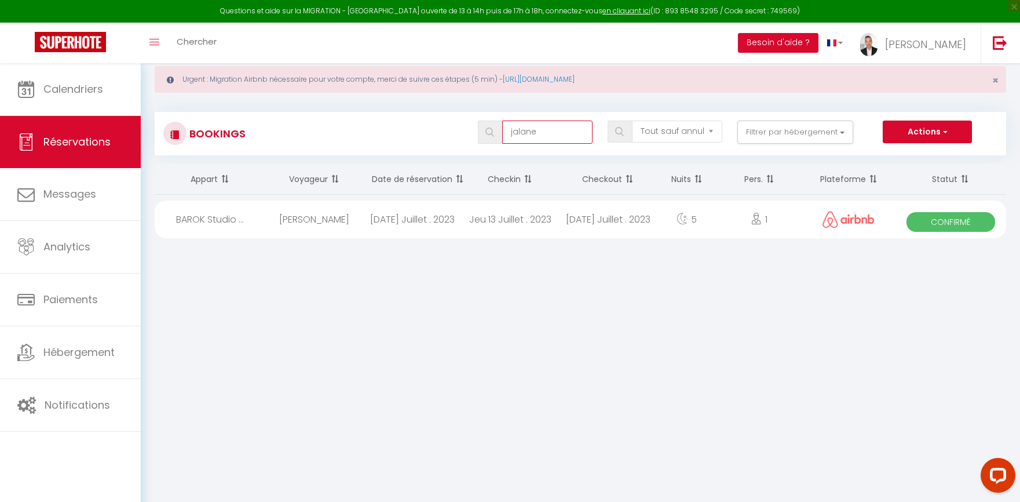
drag, startPoint x: 546, startPoint y: 133, endPoint x: 503, endPoint y: 131, distance: 42.9
click at [503, 131] on input "jalane" at bounding box center [547, 131] width 90 height 23
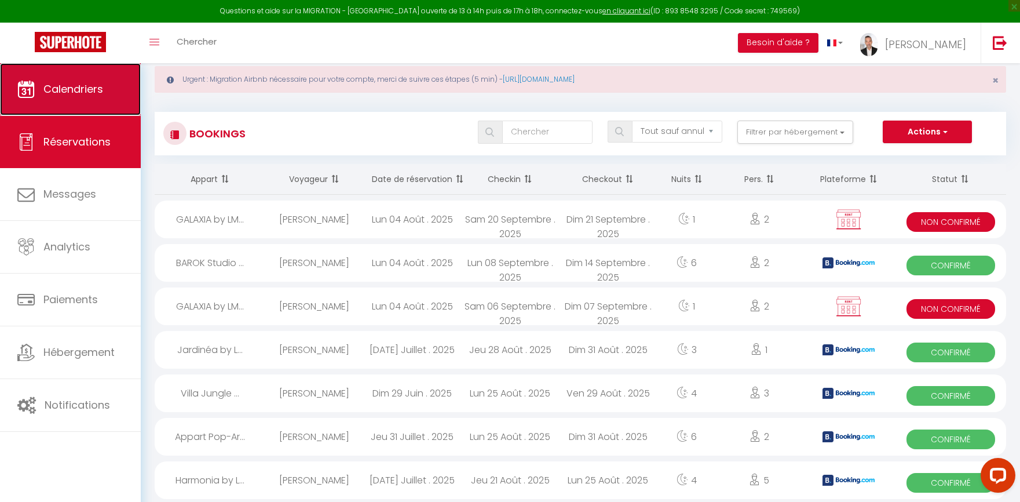
click at [108, 89] on link "Calendriers" at bounding box center [70, 89] width 141 height 52
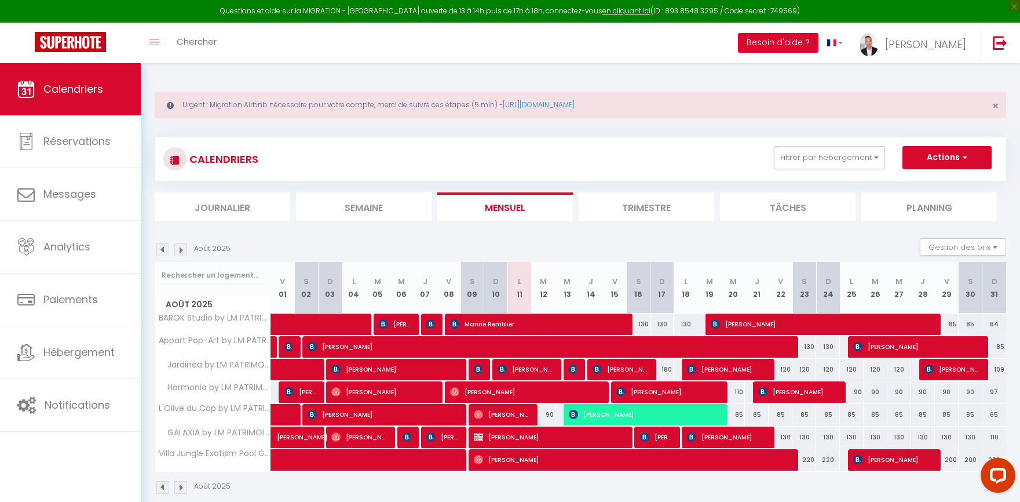
click at [182, 251] on img at bounding box center [180, 249] width 13 height 13
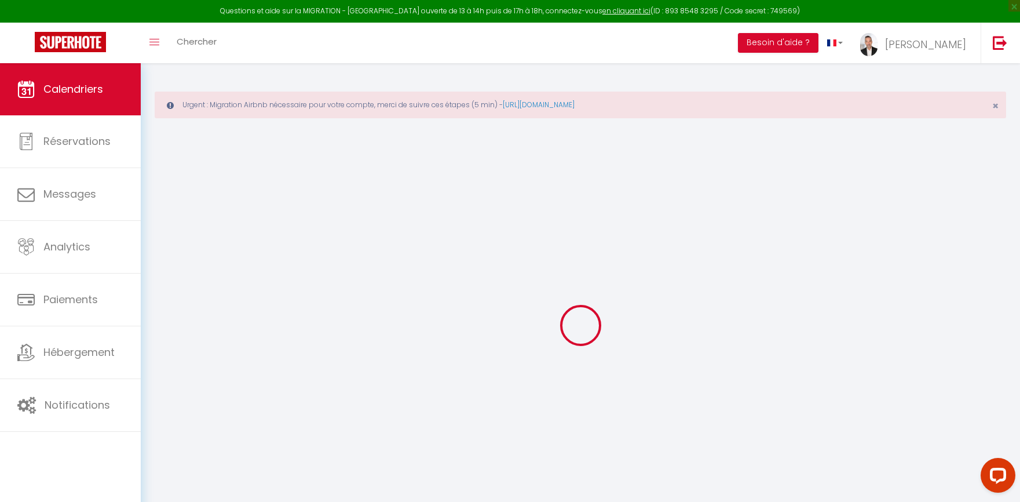
select select
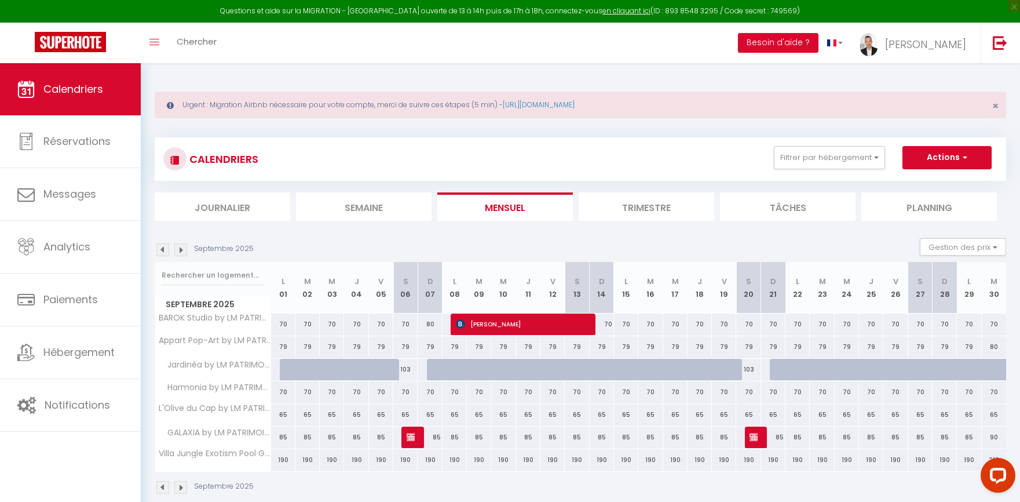
scroll to position [63, 0]
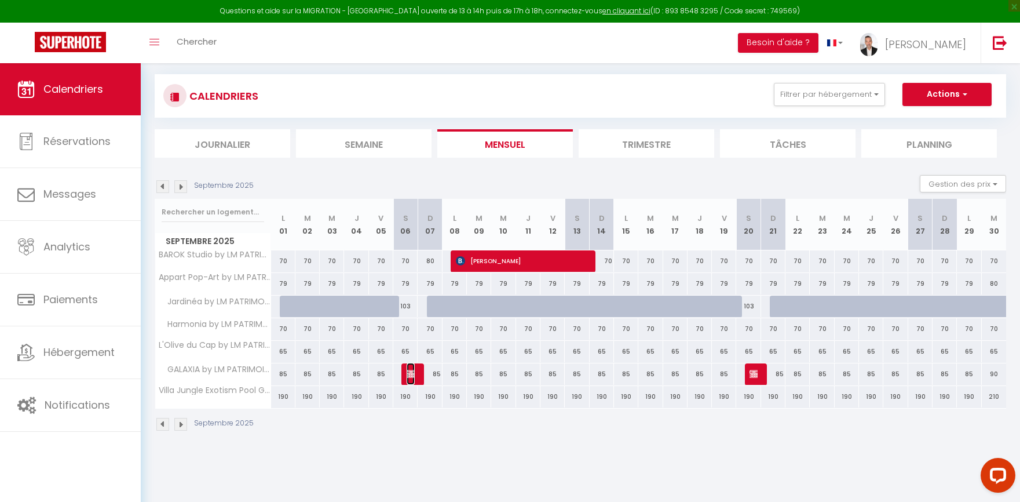
click at [412, 376] on img at bounding box center [411, 373] width 9 height 9
select select "KO"
select select "0"
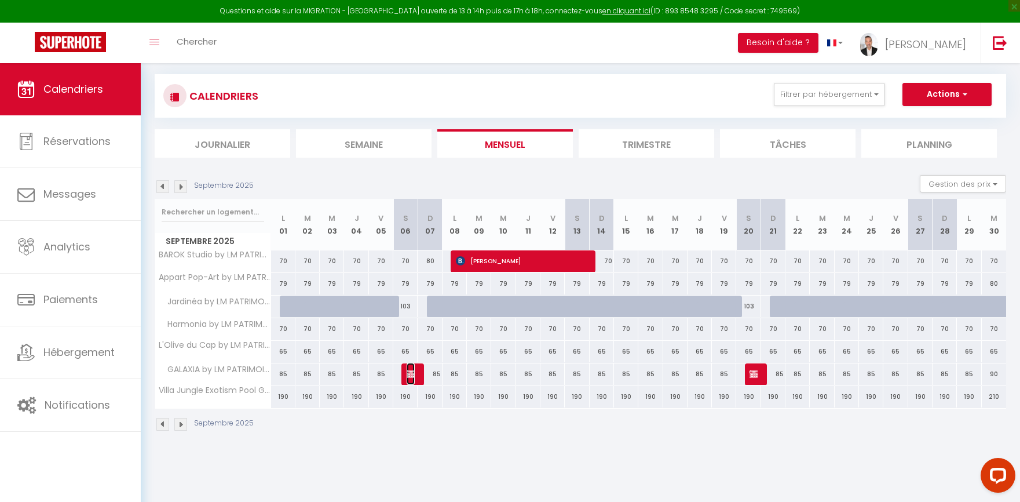
select select "1"
select select
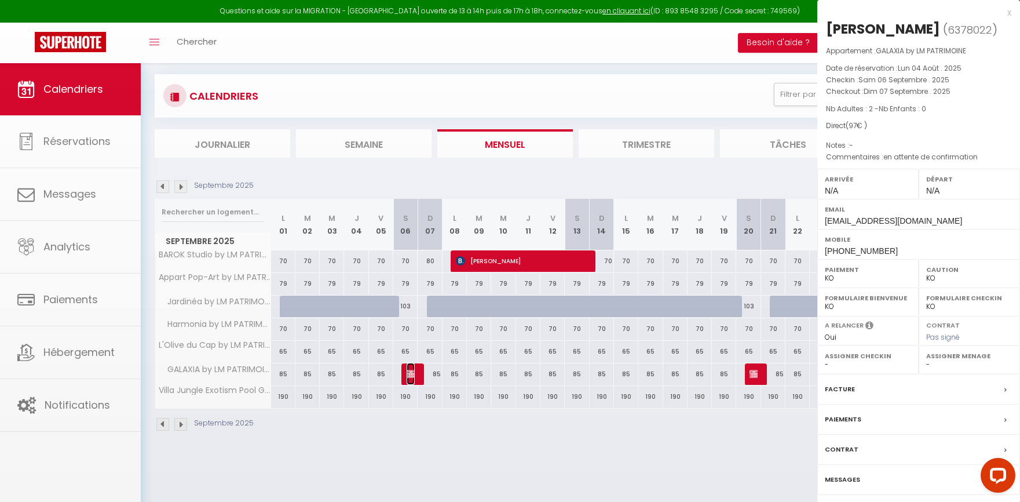
select select "46317"
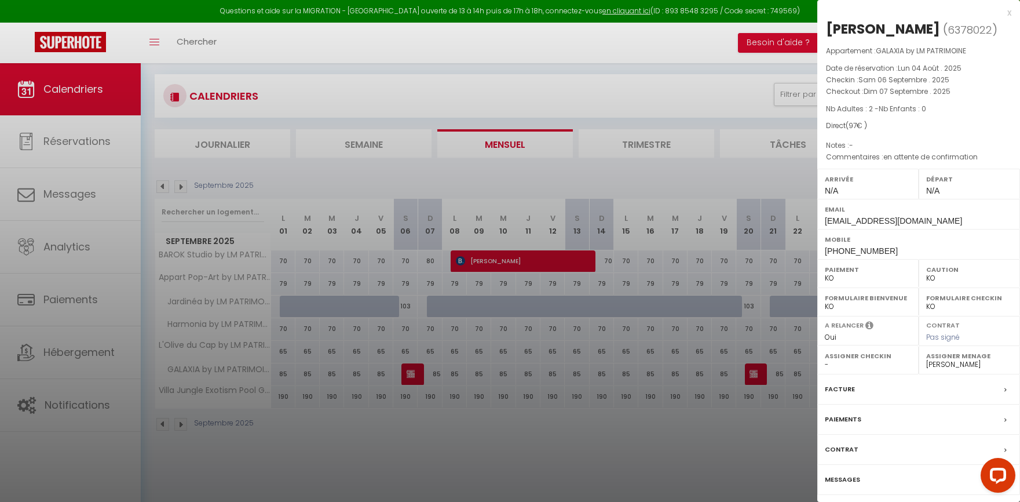
click at [859, 495] on div "Messages" at bounding box center [918, 480] width 203 height 30
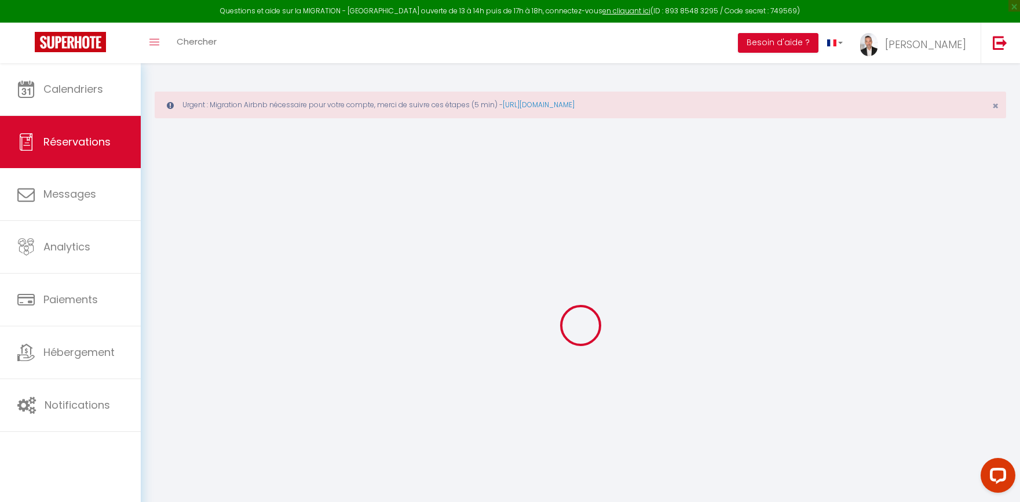
select select
checkbox input "false"
select select
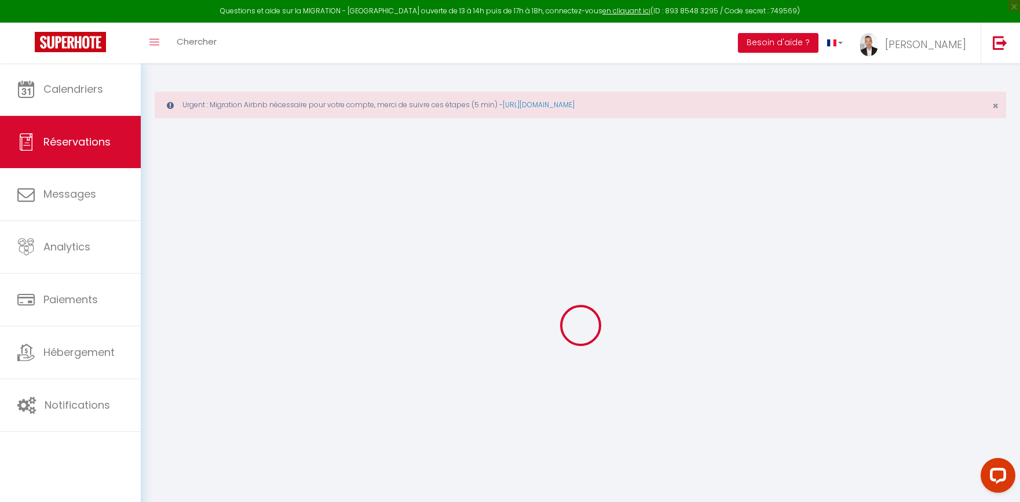
checkbox input "false"
type textarea "en attente de confirmation"
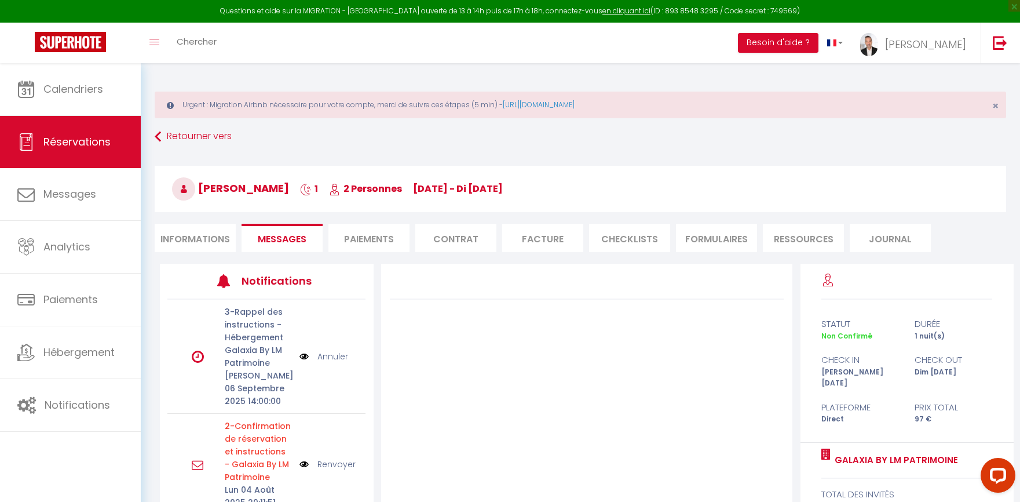
click at [214, 236] on li "Informations" at bounding box center [195, 238] width 81 height 28
select select
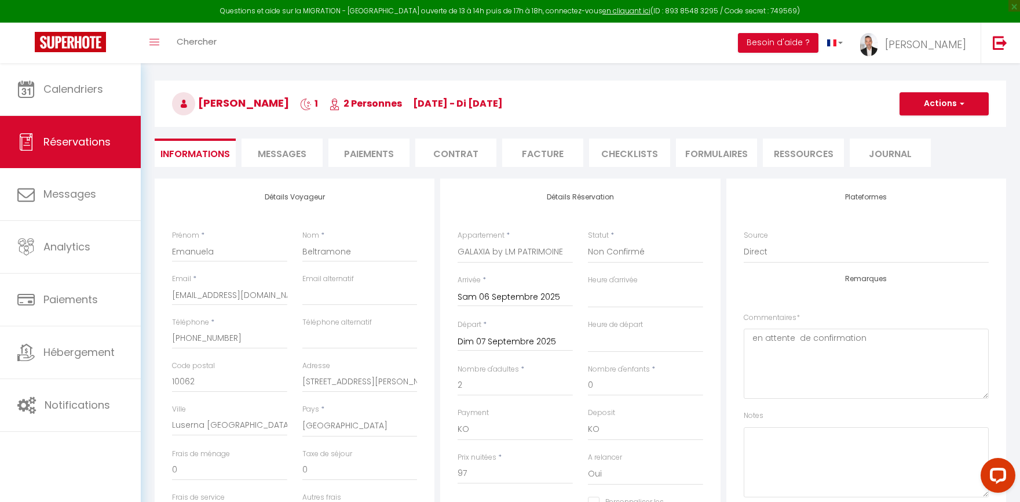
scroll to position [86, 0]
select select
checkbox input "false"
select select
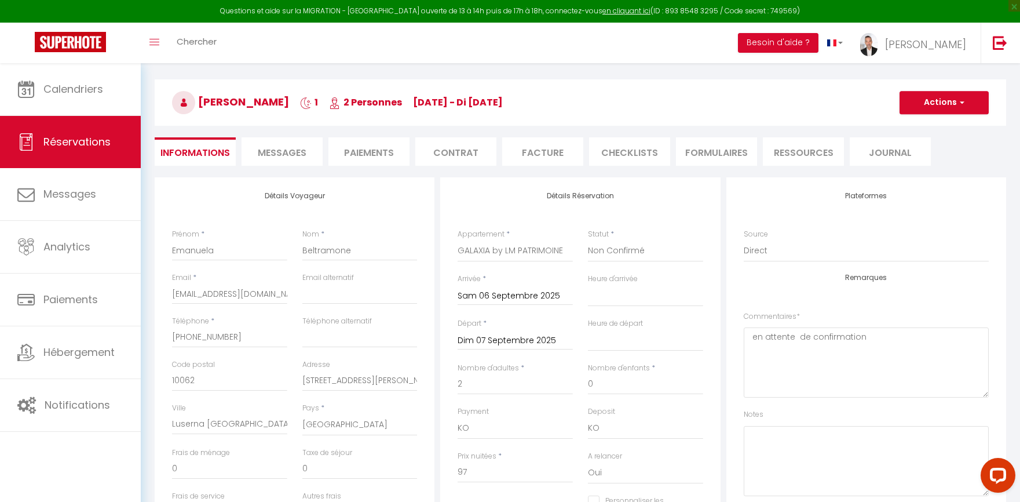
select select
checkbox input "false"
select select
checkbox input "false"
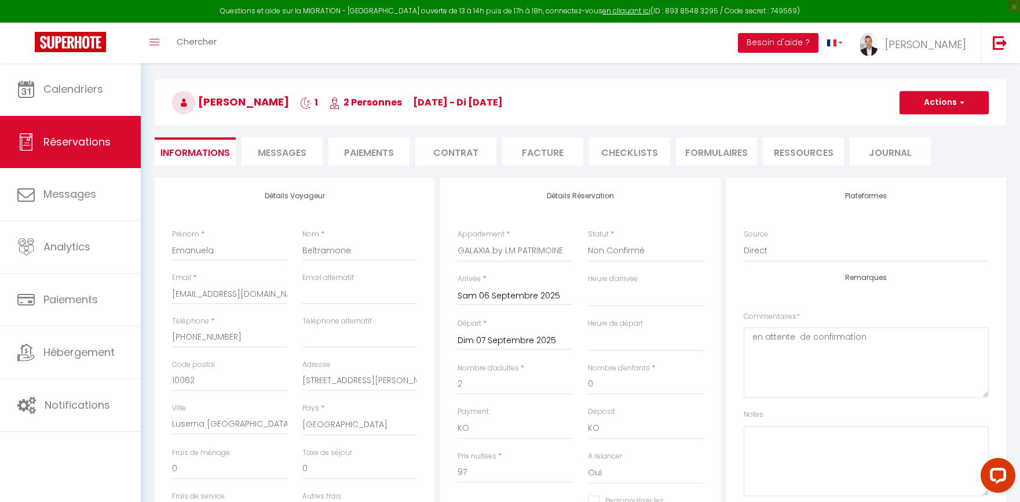
select select
checkbox input "false"
select select
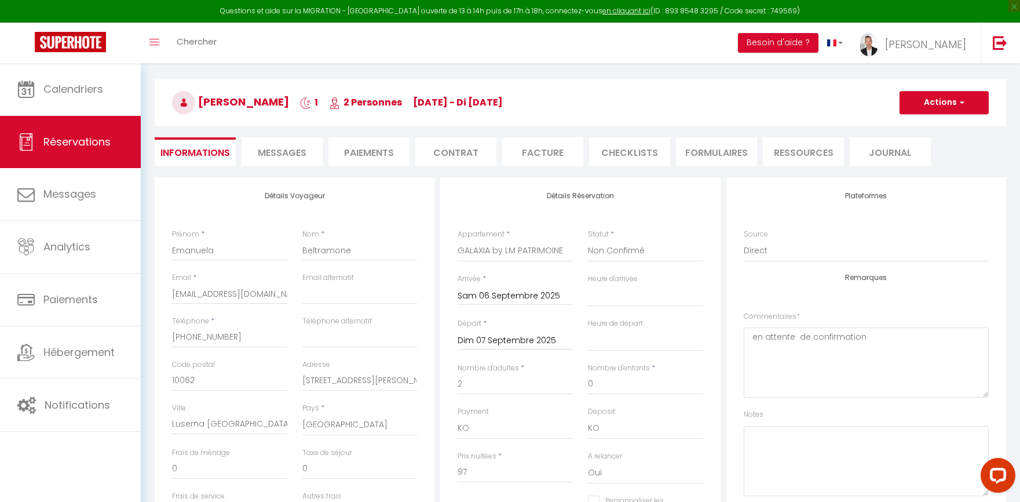
checkbox input "false"
select select
checkbox input "false"
select select
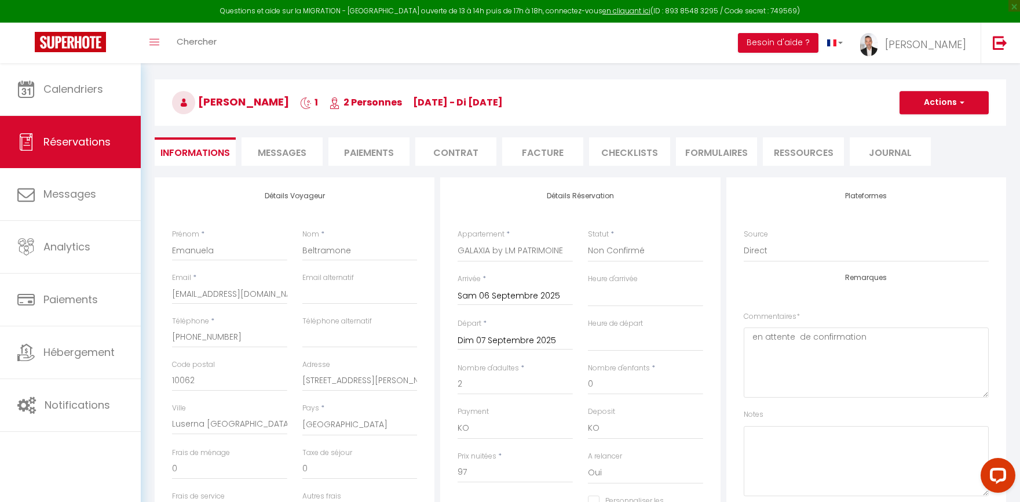
select select
checkbox input "false"
select select
checkbox input "false"
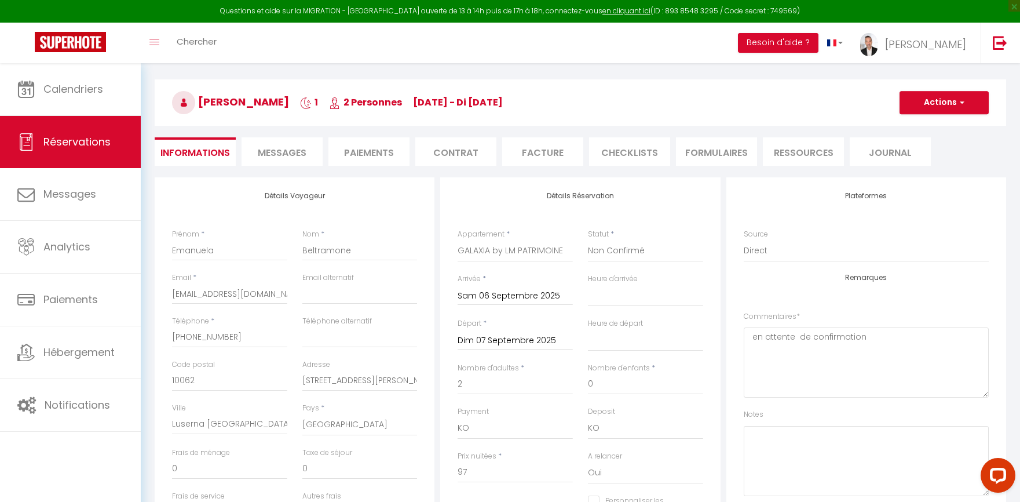
select select
checkbox input "false"
select select
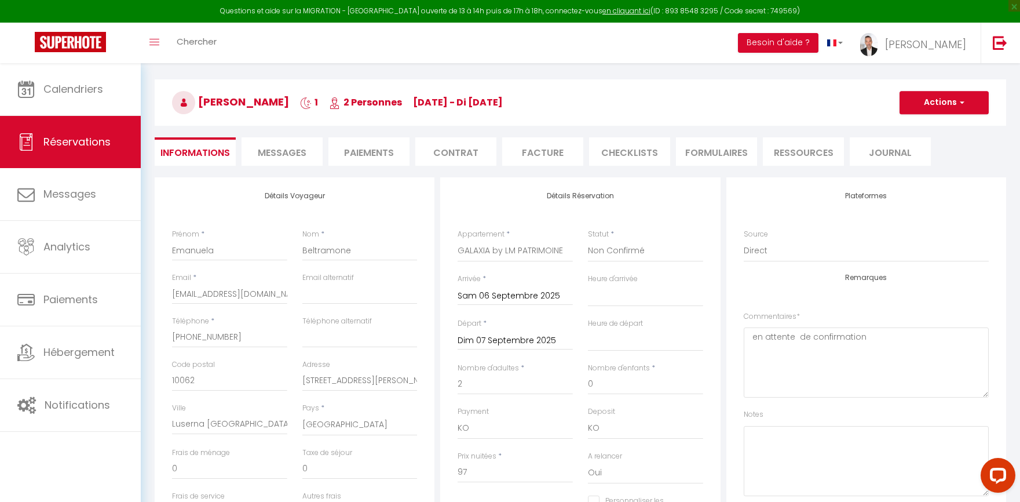
checkbox input "false"
select select
checkbox input "false"
select select
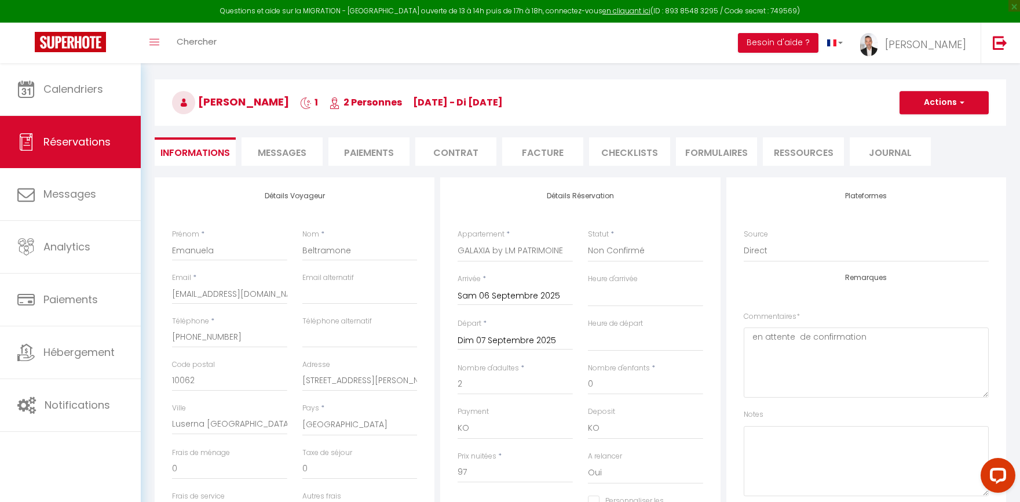
select select
checkbox input "false"
select select
checkbox input "false"
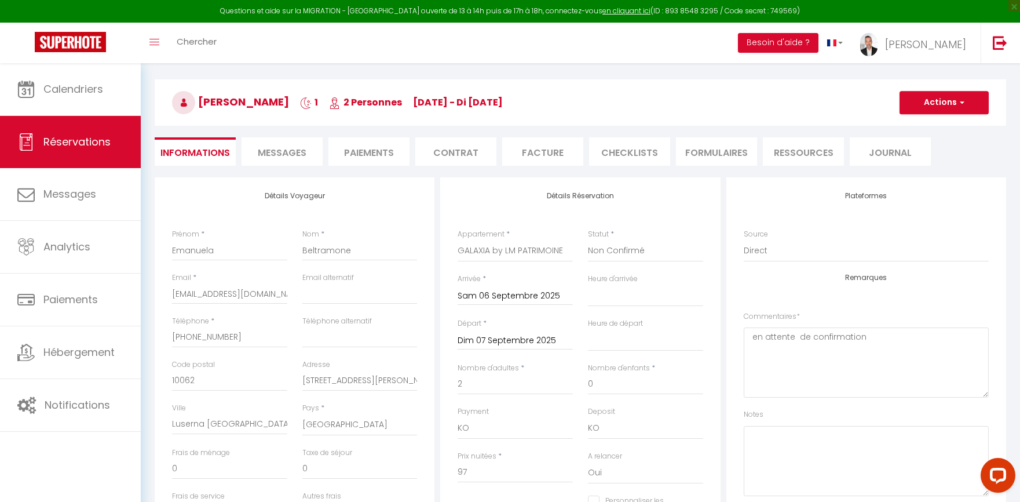
select select
checkbox input "false"
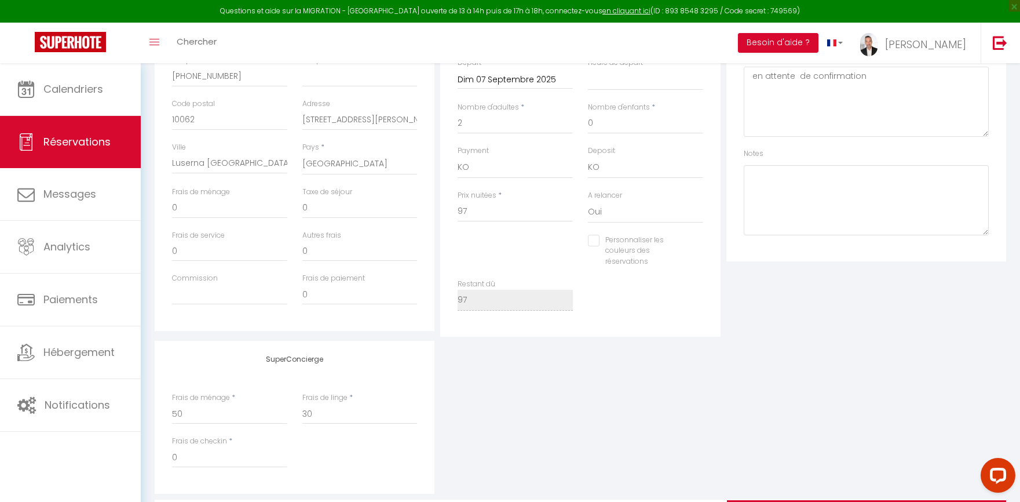
scroll to position [348, 0]
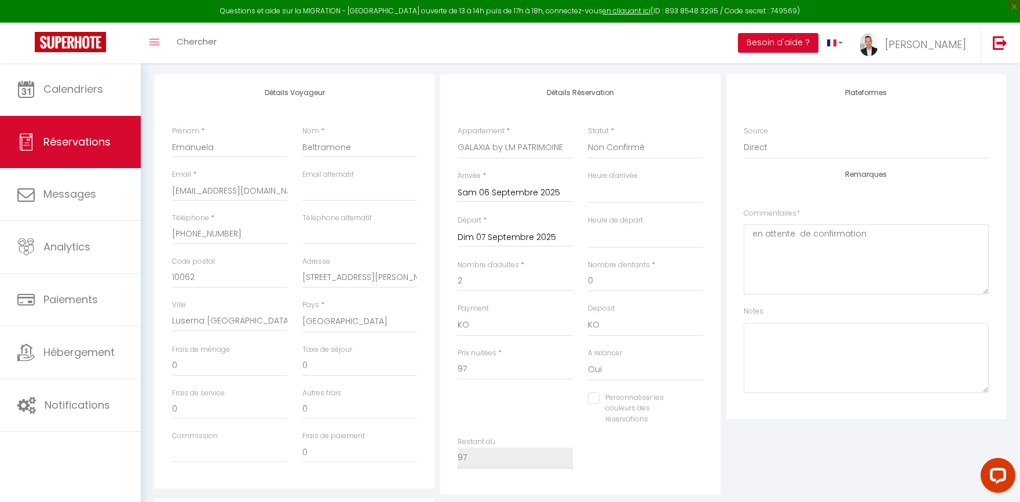
select select
checkbox input "false"
drag, startPoint x: 240, startPoint y: 237, endPoint x: 164, endPoint y: 237, distance: 76.5
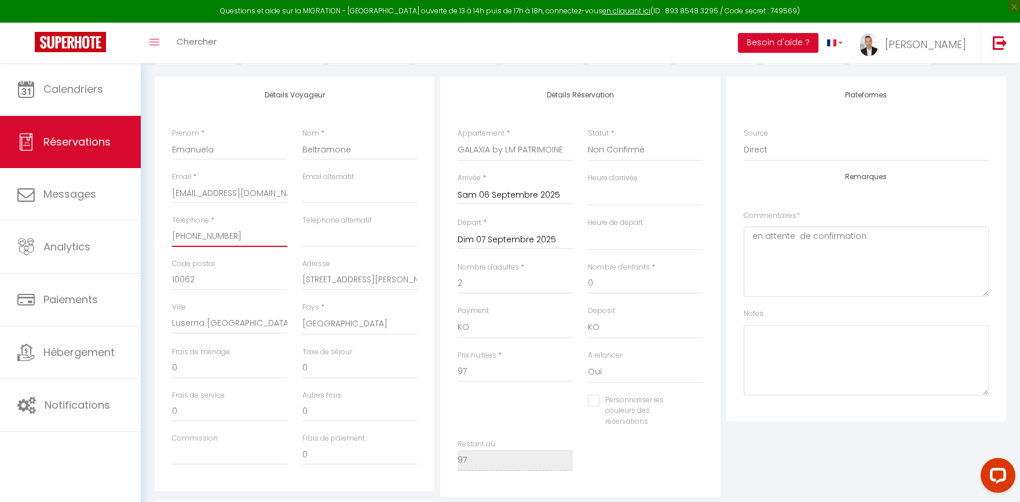
click at [164, 237] on div "Téléphone * [PHONE_NUMBER]" at bounding box center [229, 236] width 130 height 43
select select
checkbox input "false"
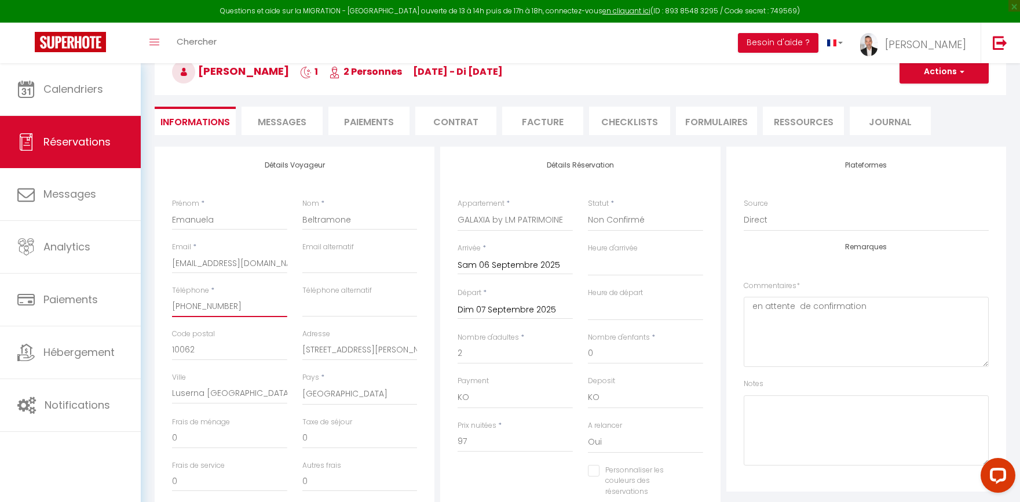
scroll to position [0, 0]
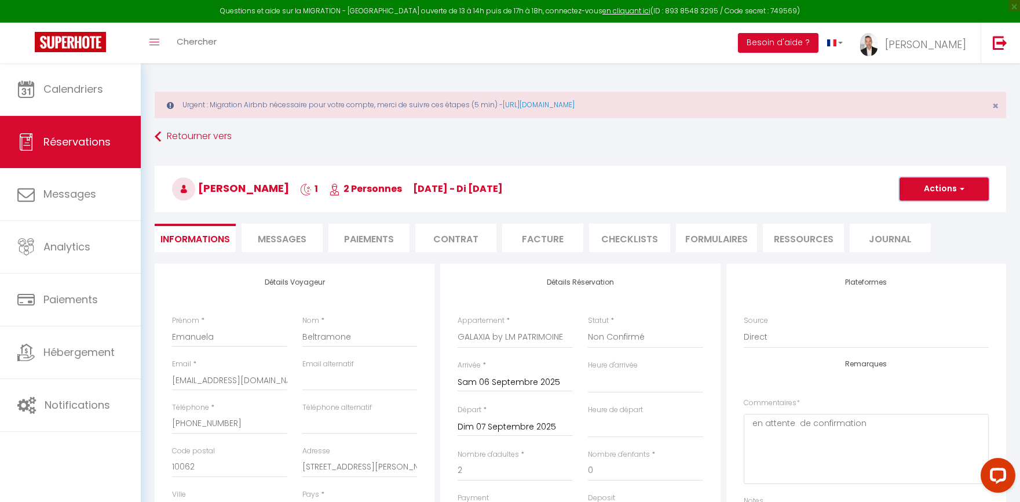
click at [960, 195] on button "Actions" at bounding box center [943, 188] width 89 height 23
click at [284, 418] on input "[PHONE_NUMBER]" at bounding box center [229, 423] width 115 height 21
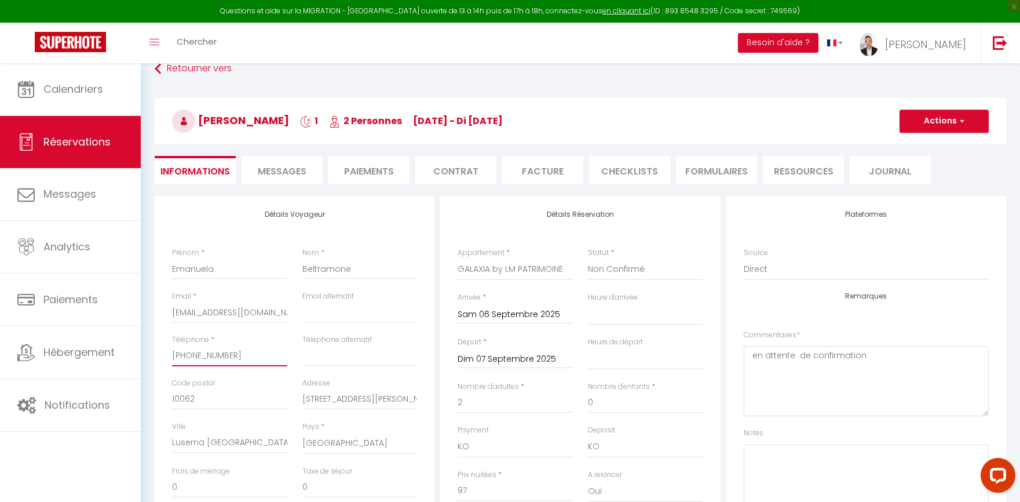
scroll to position [68, 0]
click at [268, 312] on input "[EMAIL_ADDRESS][DOMAIN_NAME]" at bounding box center [229, 311] width 115 height 21
select select
checkbox input "false"
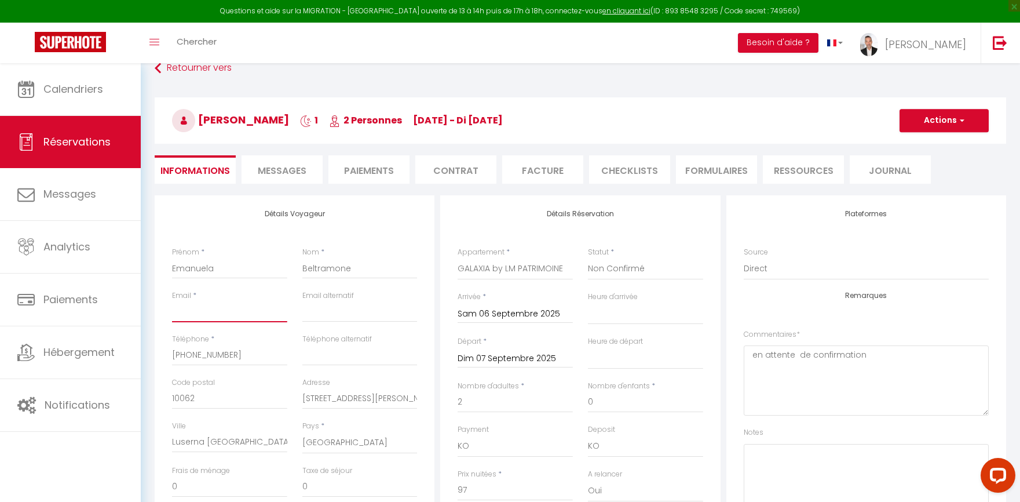
paste input "[EMAIL_ADDRESS][DOMAIN_NAME]"
type input "[EMAIL_ADDRESS][DOMAIN_NAME]"
select select
checkbox input "false"
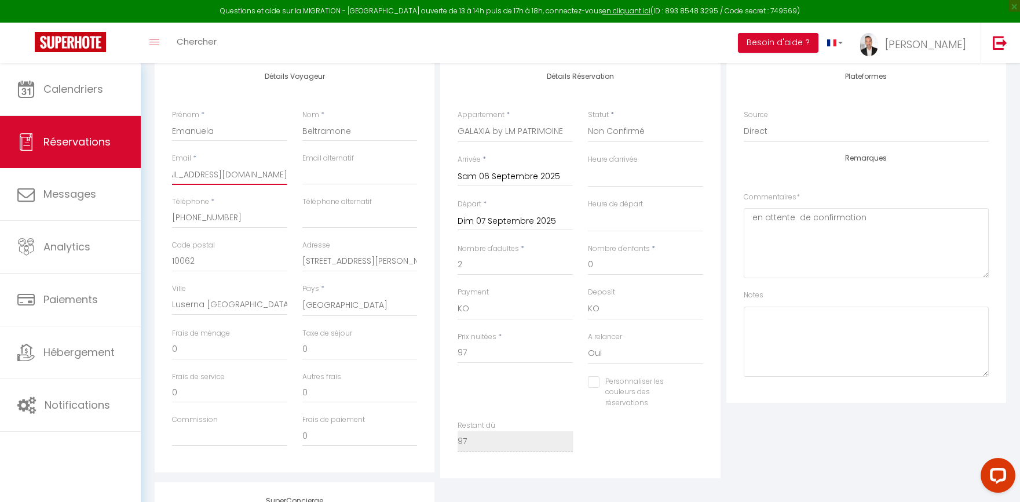
scroll to position [207, 0]
type input "[EMAIL_ADDRESS][DOMAIN_NAME]"
click at [635, 179] on select "00:00 00:30 01:00 01:30 02:00 02:30 03:00 03:30 04:00 04:30 05:00 05:30 06:00 0…" at bounding box center [645, 174] width 115 height 22
select select "15:00"
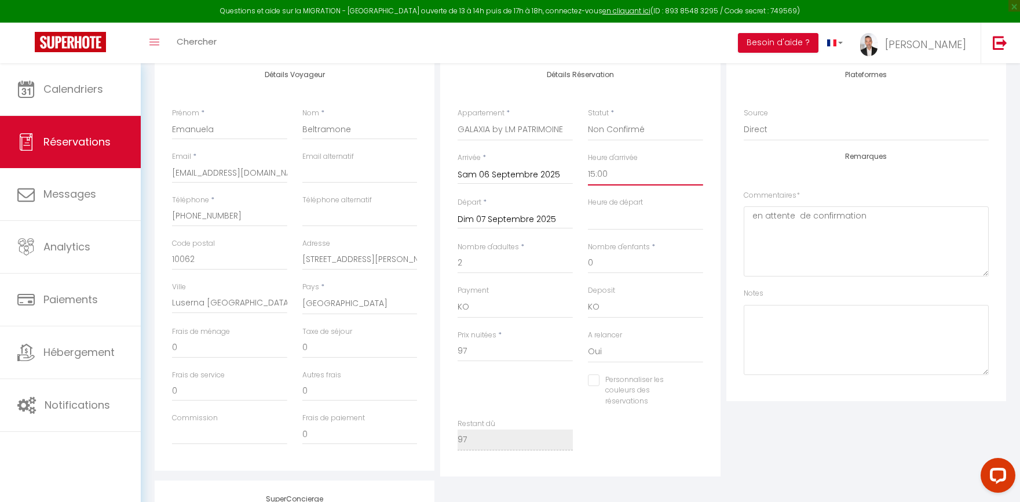
select select
checkbox input "false"
click at [612, 222] on select "00:00 00:30 01:00 01:30 02:00 02:30 03:00 03:30 04:00 04:30 05:00 05:30 06:00 0…" at bounding box center [645, 219] width 115 height 22
select select "11:00"
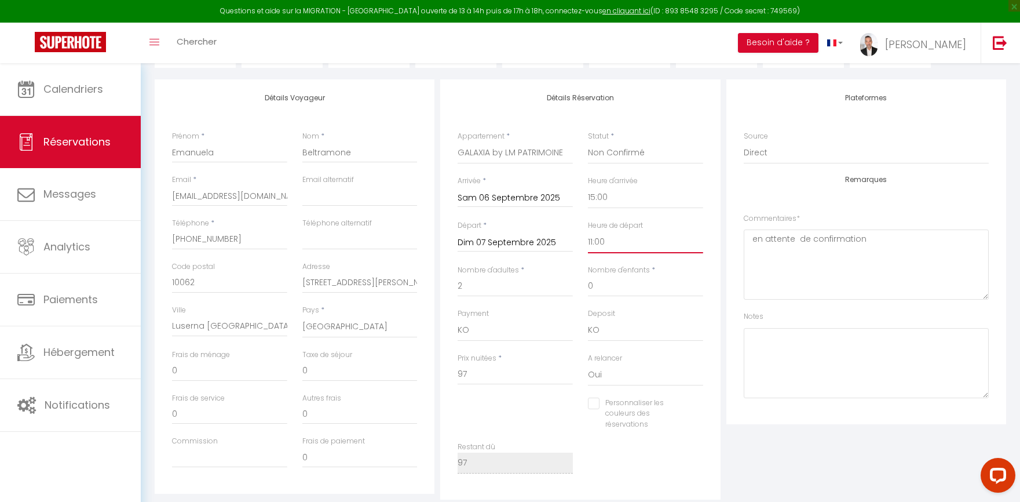
scroll to position [184, 0]
checkbox input "false"
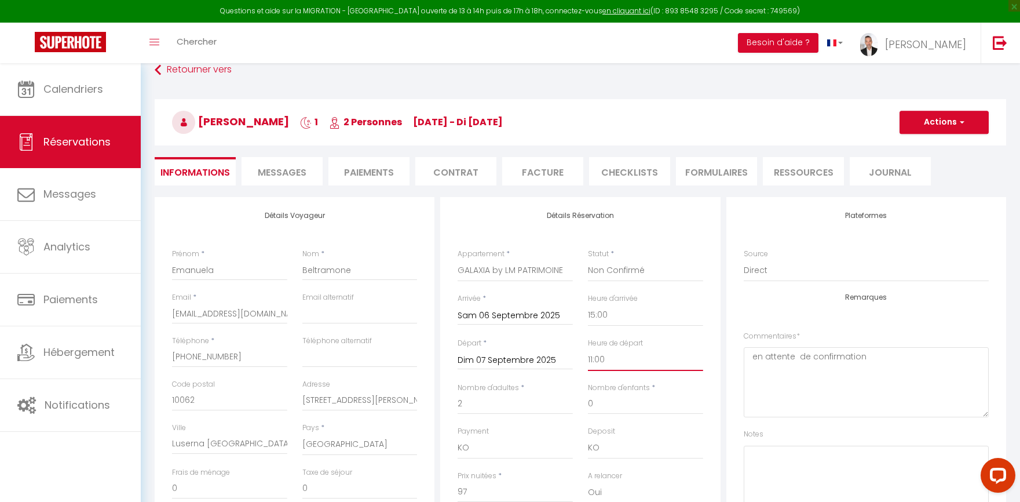
scroll to position [65, 0]
click at [939, 126] on button "Actions" at bounding box center [943, 123] width 89 height 23
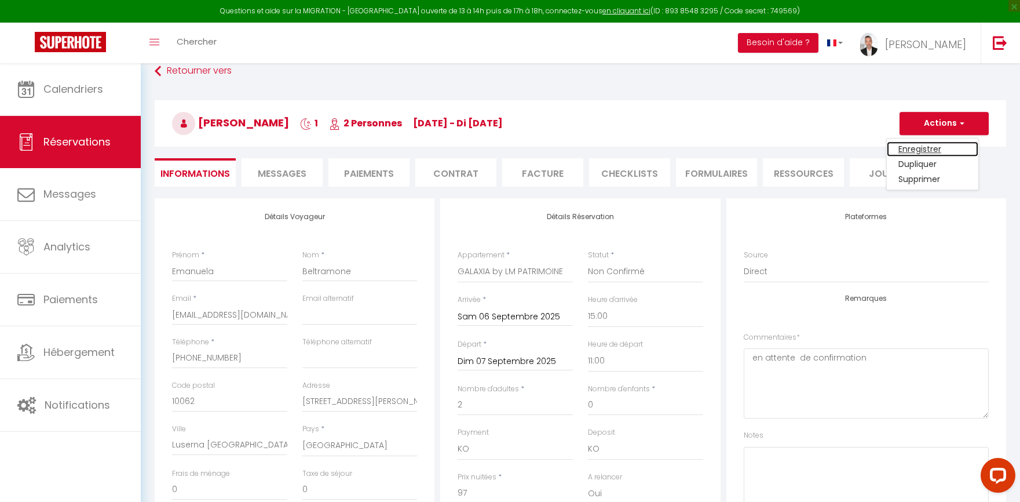
click at [923, 147] on link "Enregistrer" at bounding box center [933, 148] width 92 height 15
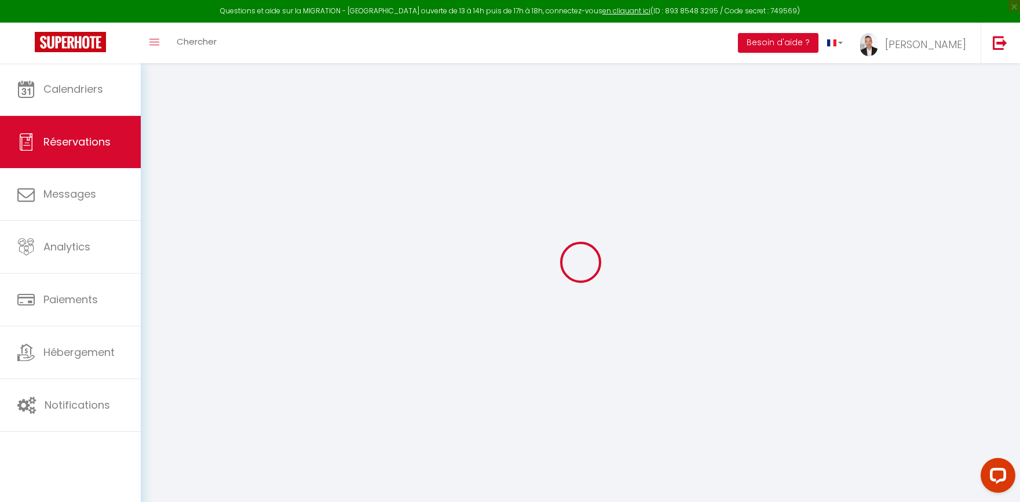
scroll to position [63, 0]
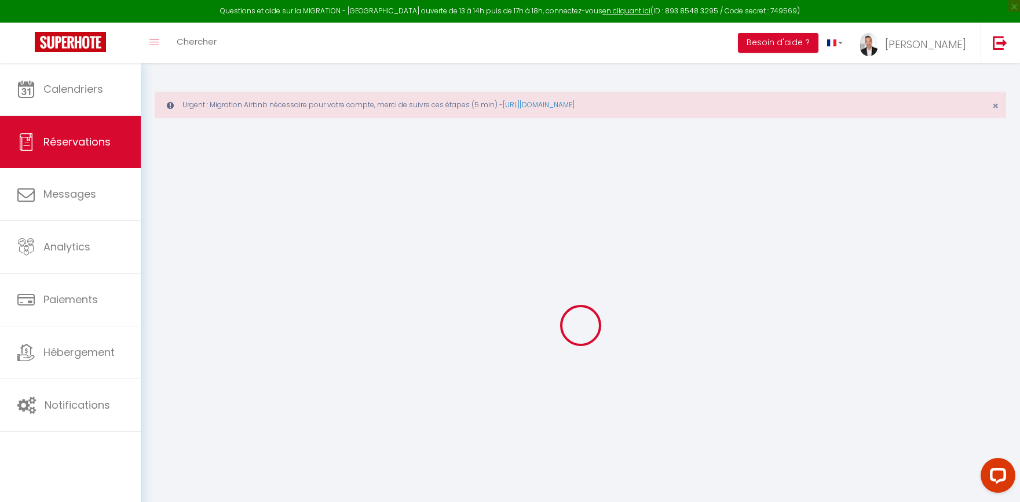
select select "not_cancelled"
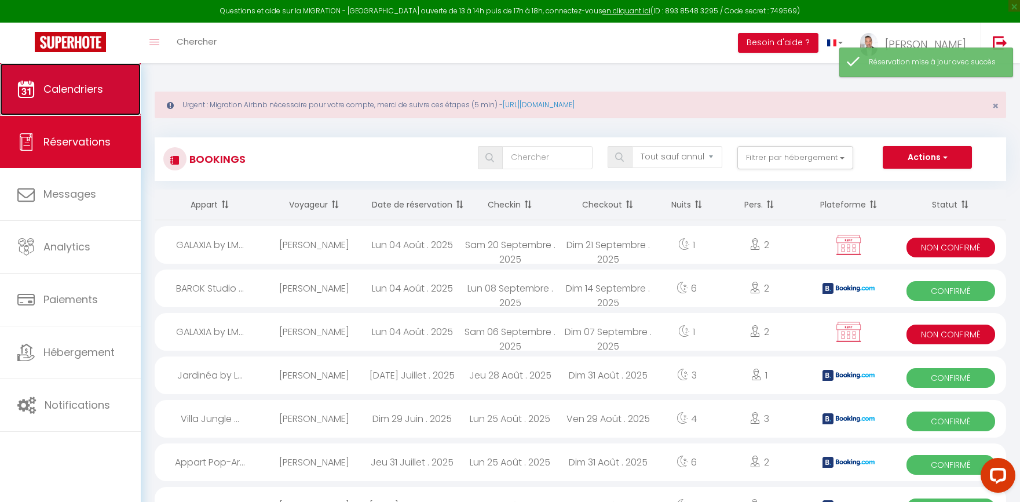
click at [98, 91] on span "Calendriers" at bounding box center [73, 89] width 60 height 14
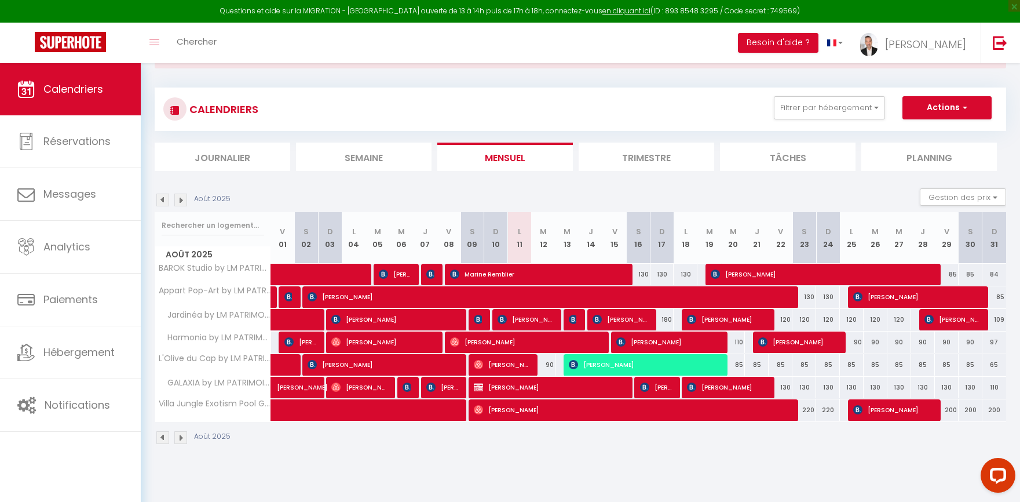
scroll to position [50, 0]
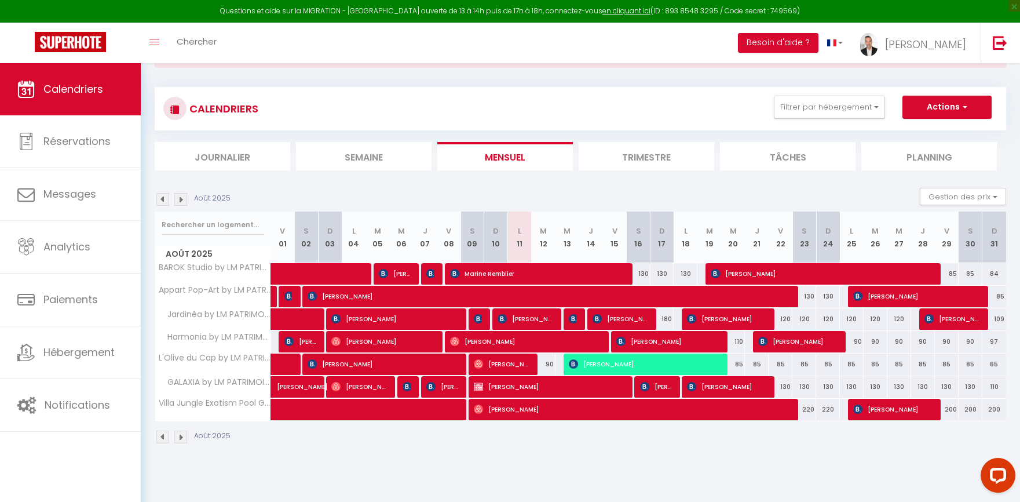
click at [182, 197] on img at bounding box center [180, 199] width 13 height 13
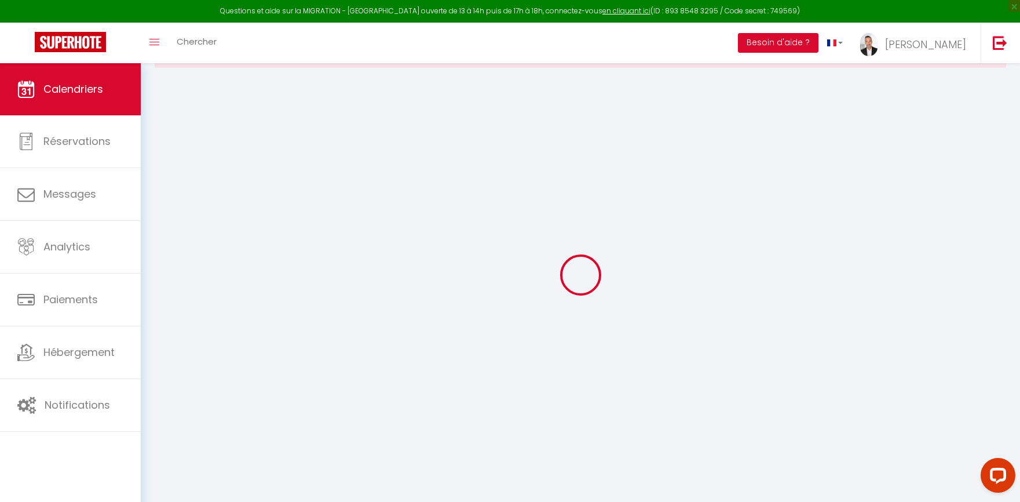
select select
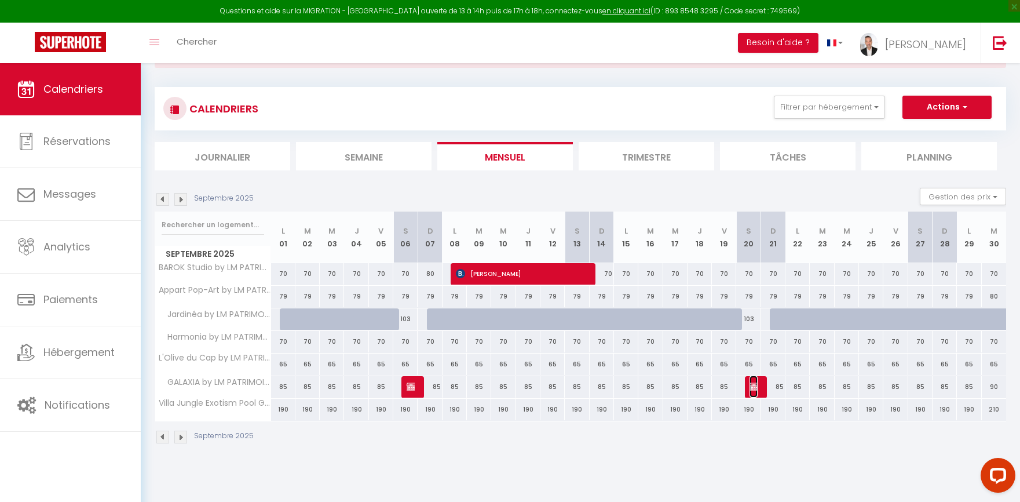
click at [757, 391] on span "[PERSON_NAME]" at bounding box center [753, 386] width 8 height 22
select select "KO"
select select "0"
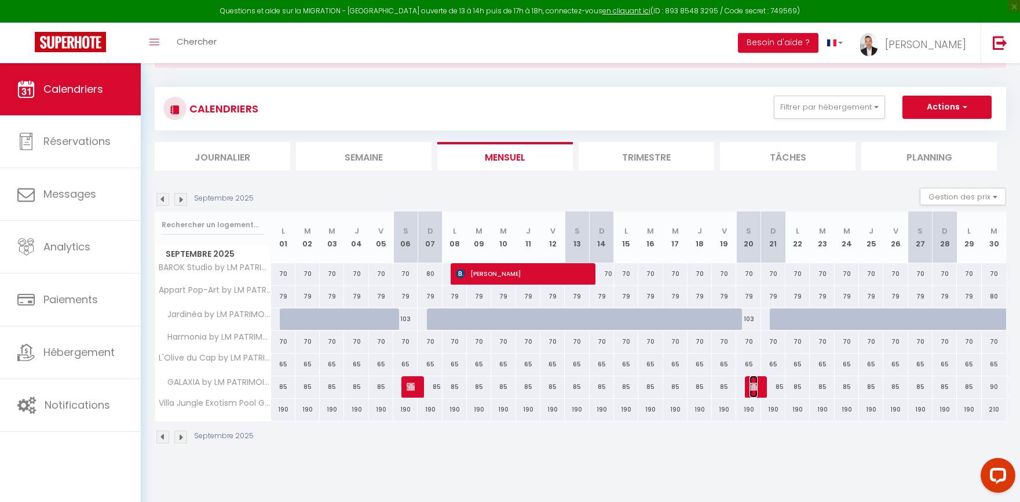
select select "1"
select select
select select "46317"
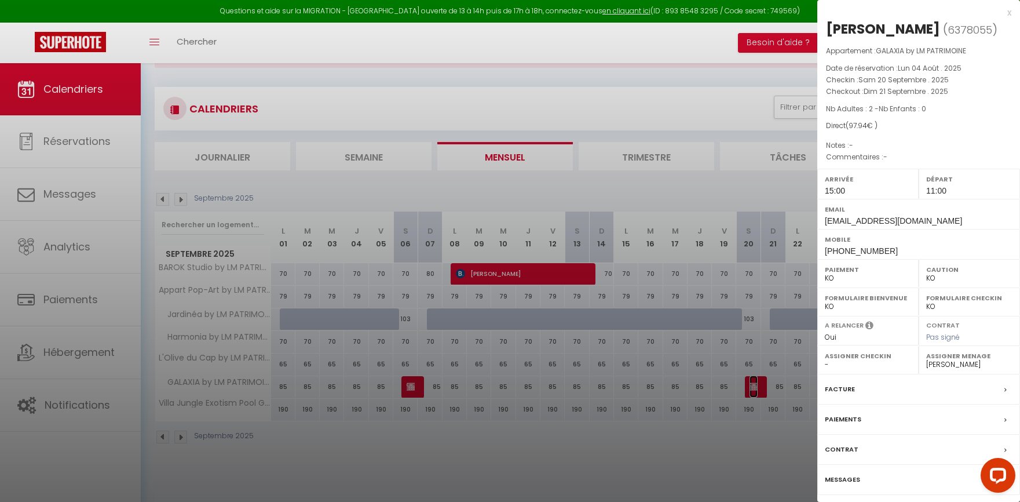
scroll to position [63, 0]
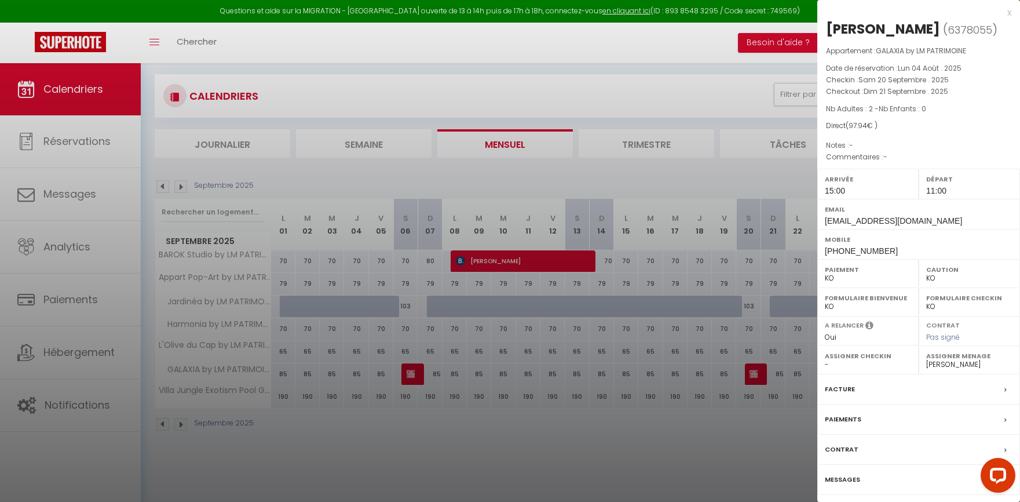
click at [847, 485] on label "Messages" at bounding box center [842, 479] width 35 height 12
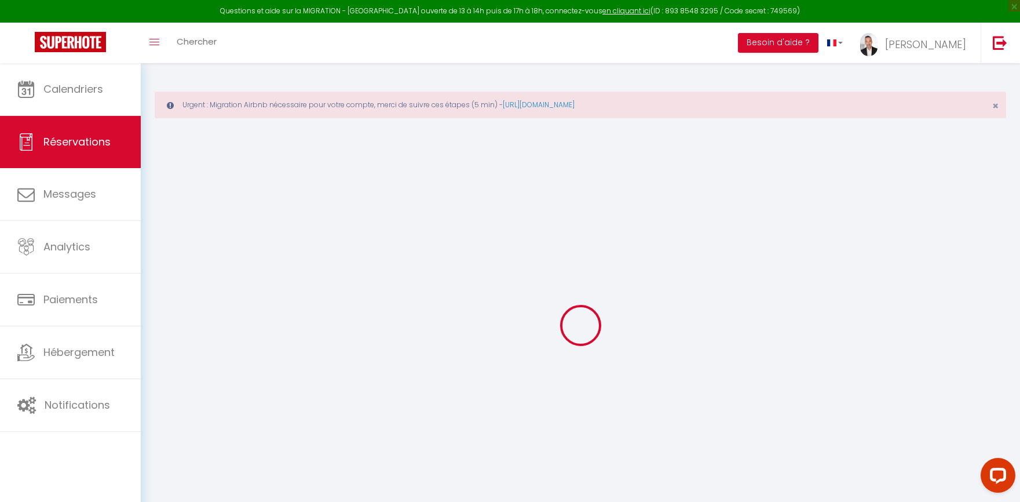
select select
checkbox input "false"
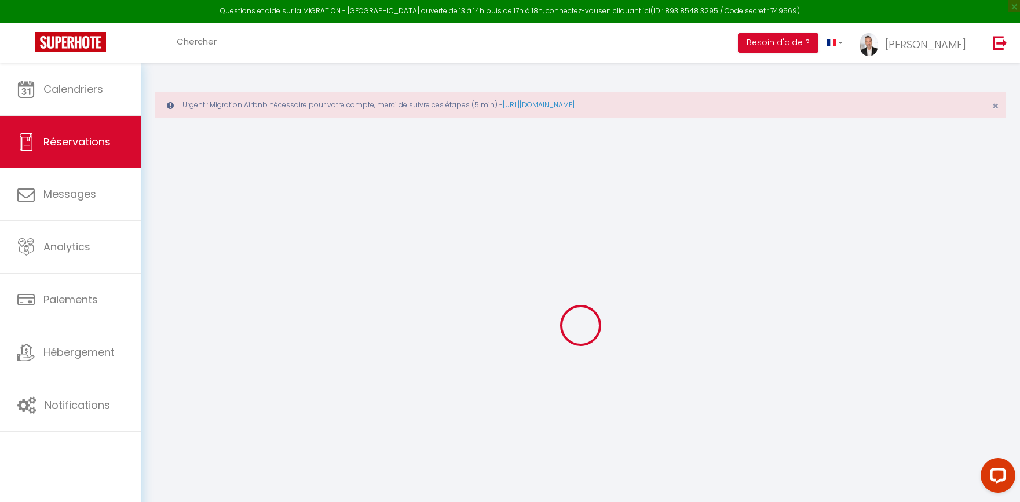
select select
select select "15:00"
select select "11:00"
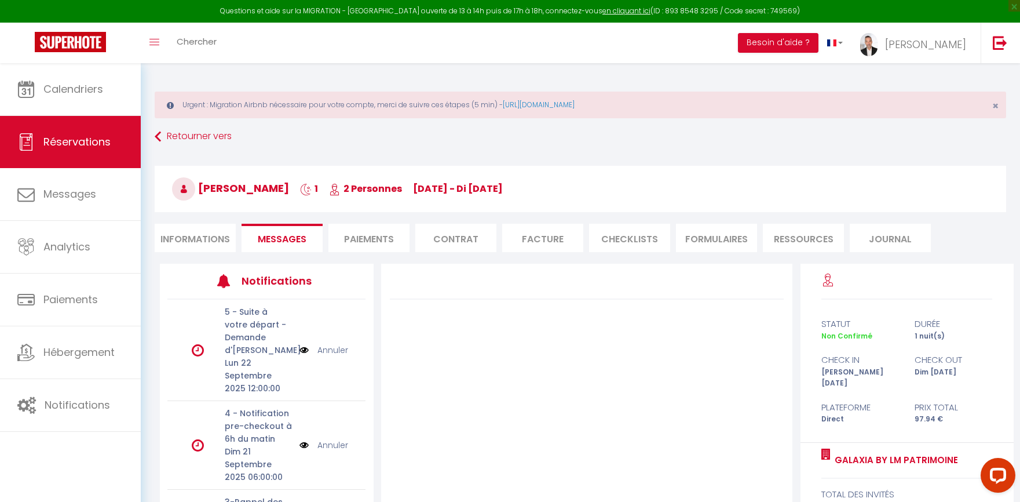
click at [206, 243] on li "Informations" at bounding box center [195, 238] width 81 height 28
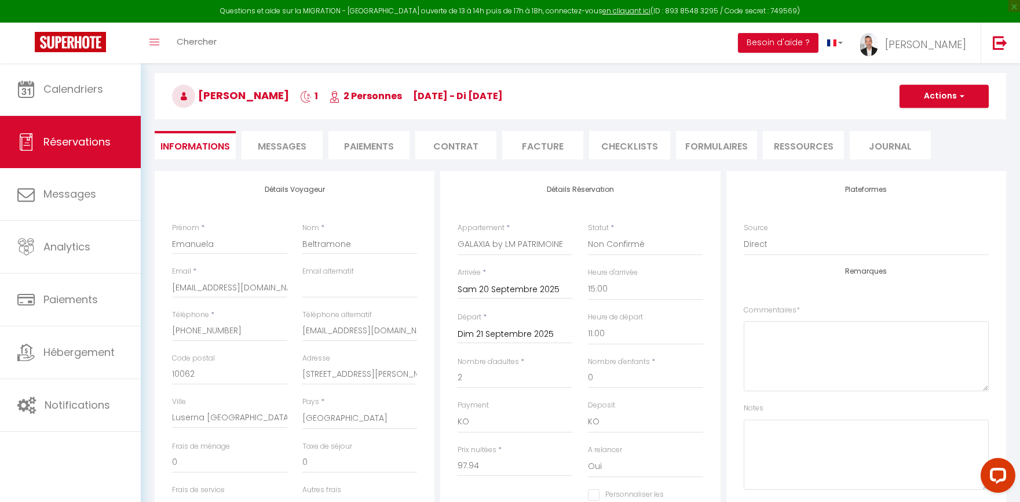
scroll to position [100, 0]
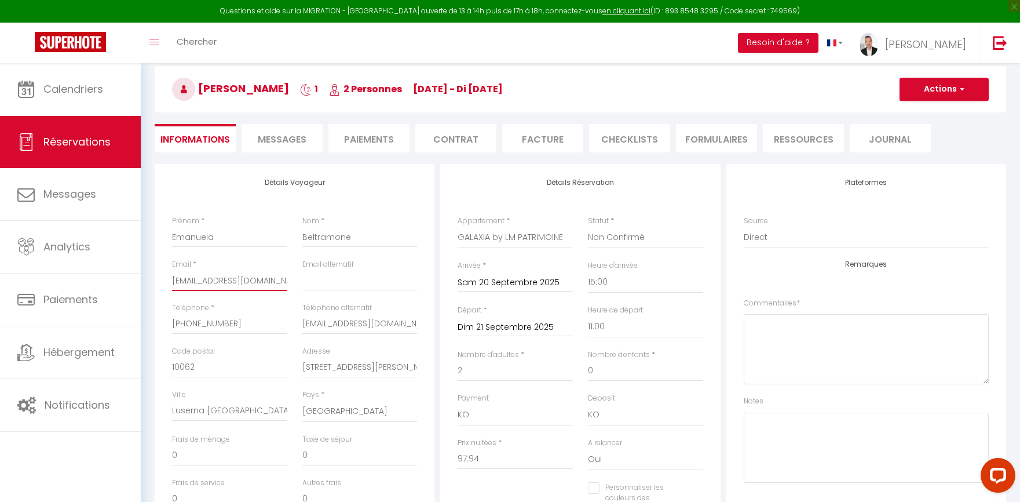
click at [240, 281] on input "[EMAIL_ADDRESS][DOMAIN_NAME]" at bounding box center [229, 280] width 115 height 21
checkbox input "false"
paste input "[EMAIL_ADDRESS][DOMAIN_NAME]"
type input "[EMAIL_ADDRESS][DOMAIN_NAME]"
checkbox input "false"
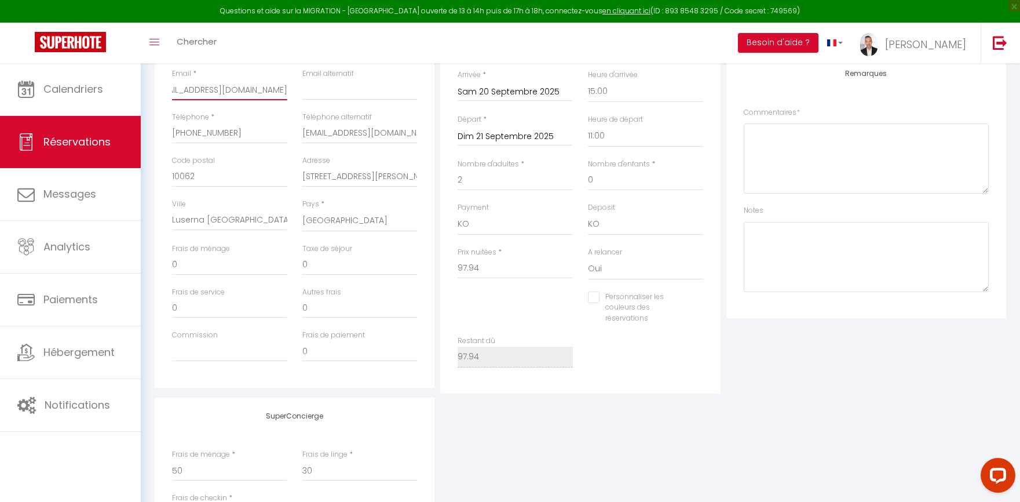
scroll to position [291, 0]
type input "[EMAIL_ADDRESS][DOMAIN_NAME]"
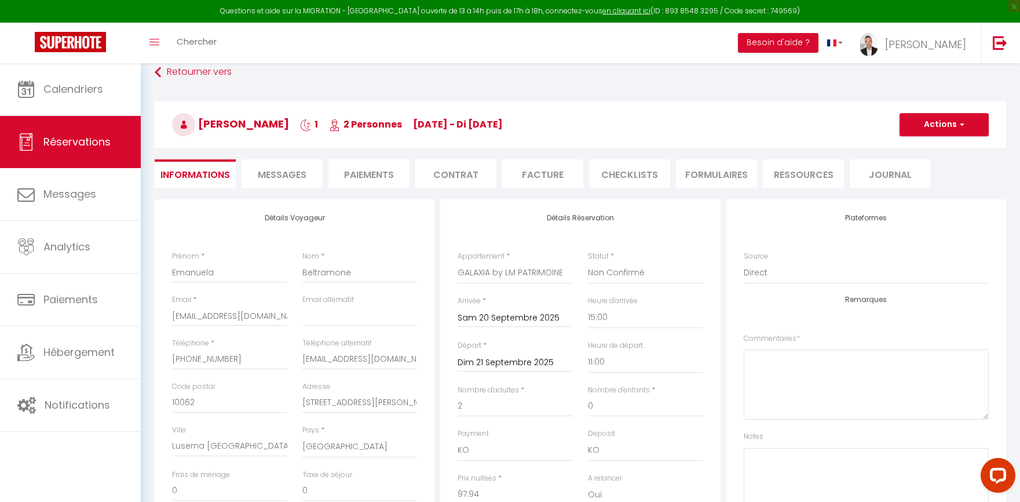
scroll to position [59, 0]
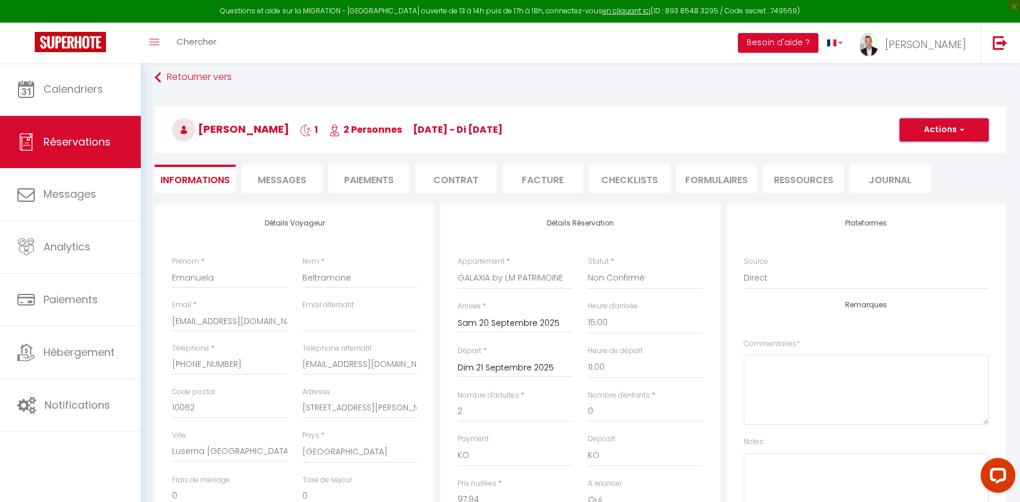
click at [942, 131] on button "Actions" at bounding box center [943, 129] width 89 height 23
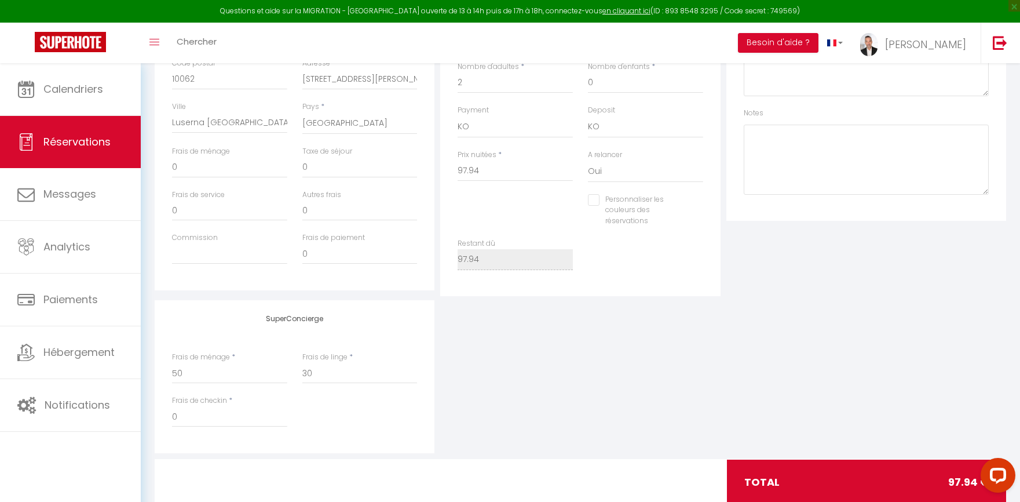
scroll to position [394, 0]
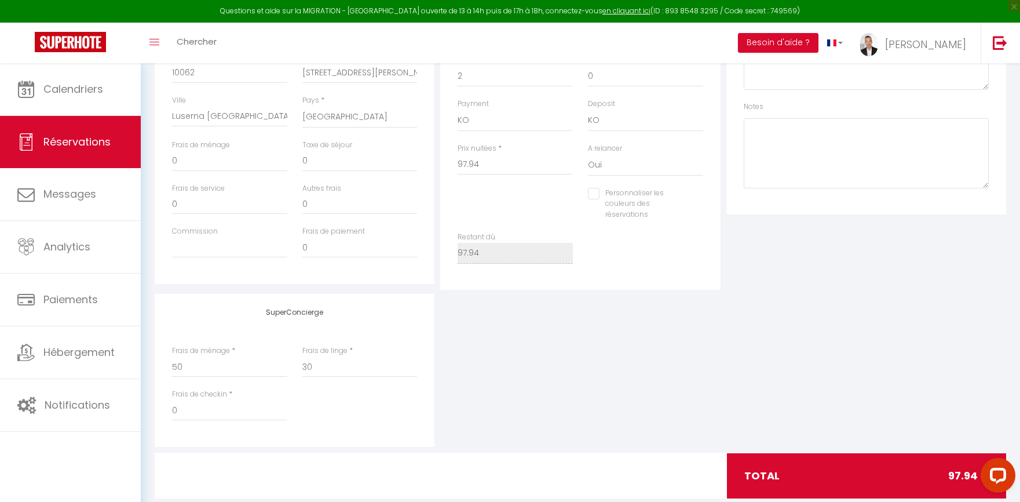
checkbox input "false"
click at [205, 368] on input "50" at bounding box center [229, 366] width 115 height 21
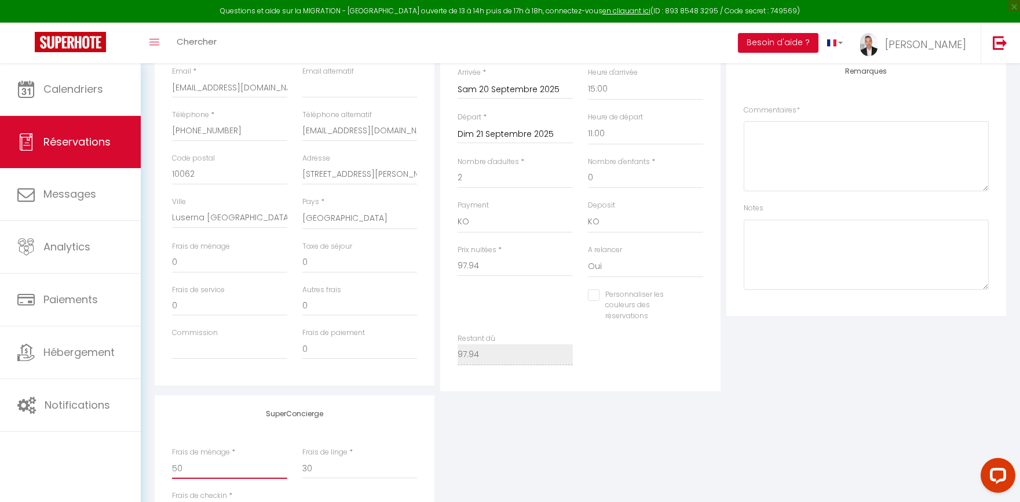
scroll to position [0, 0]
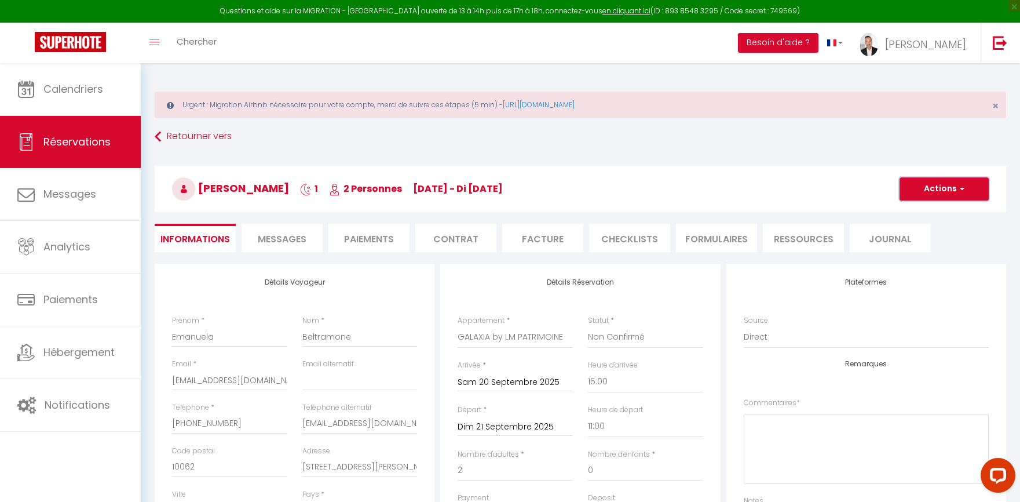
click at [928, 185] on button "Actions" at bounding box center [943, 188] width 89 height 23
click at [917, 215] on link "Enregistrer" at bounding box center [933, 214] width 92 height 15
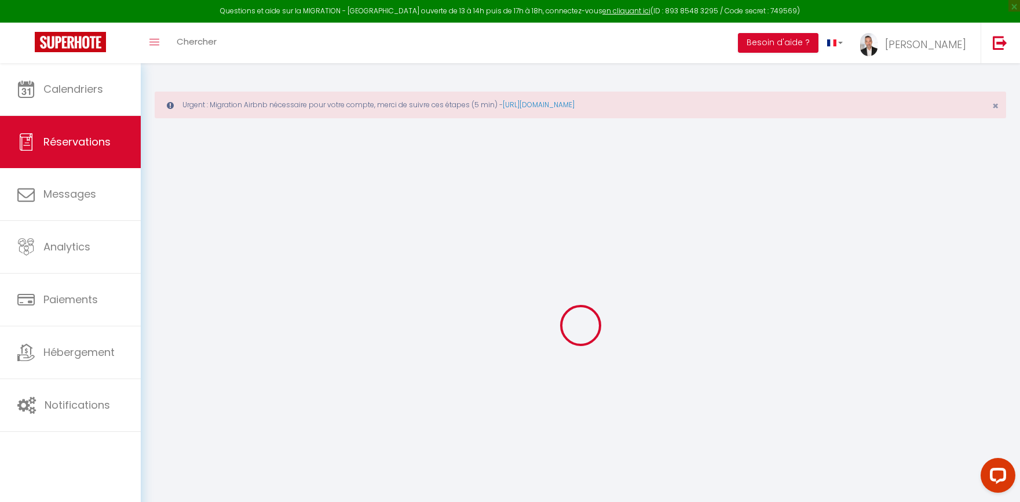
select select "not_cancelled"
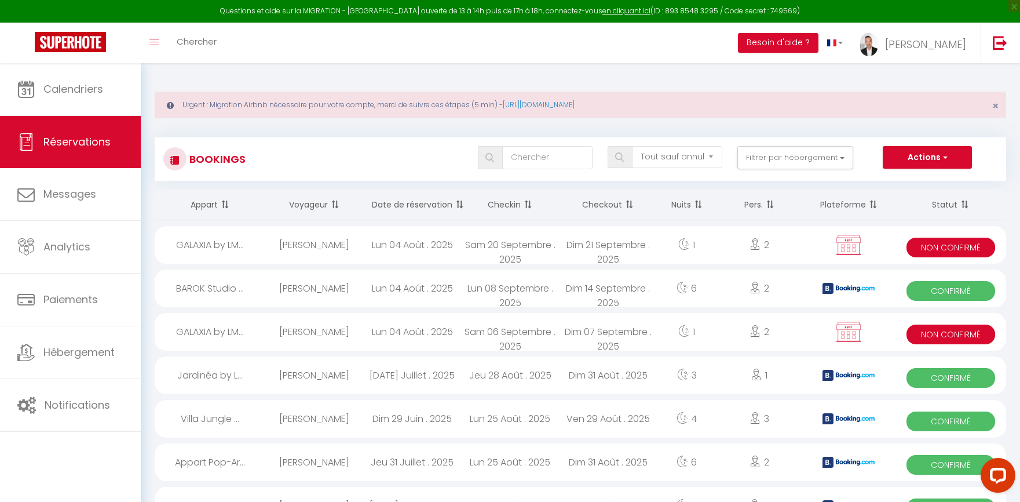
click at [561, 299] on div "Dim 14 Septembre . 2025" at bounding box center [608, 288] width 98 height 38
select select "OK"
select select "0"
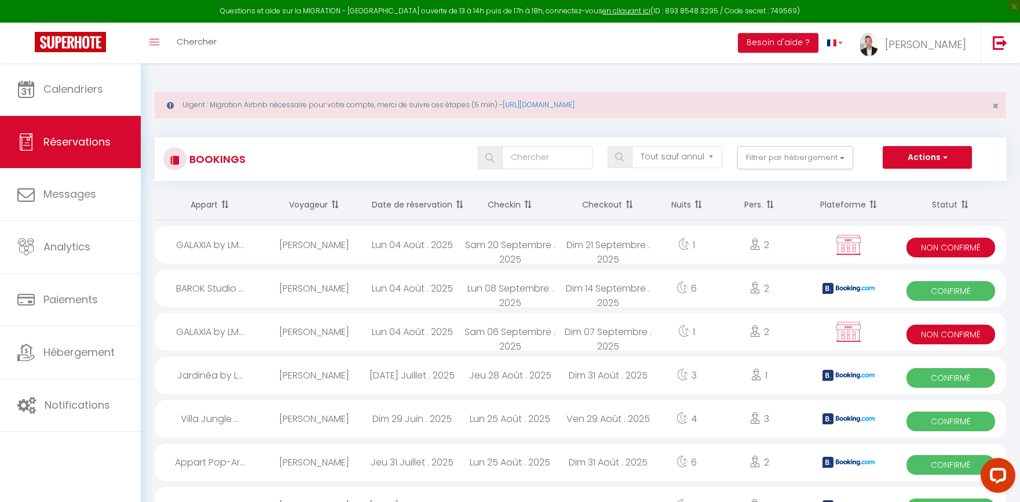
select select "1"
select select
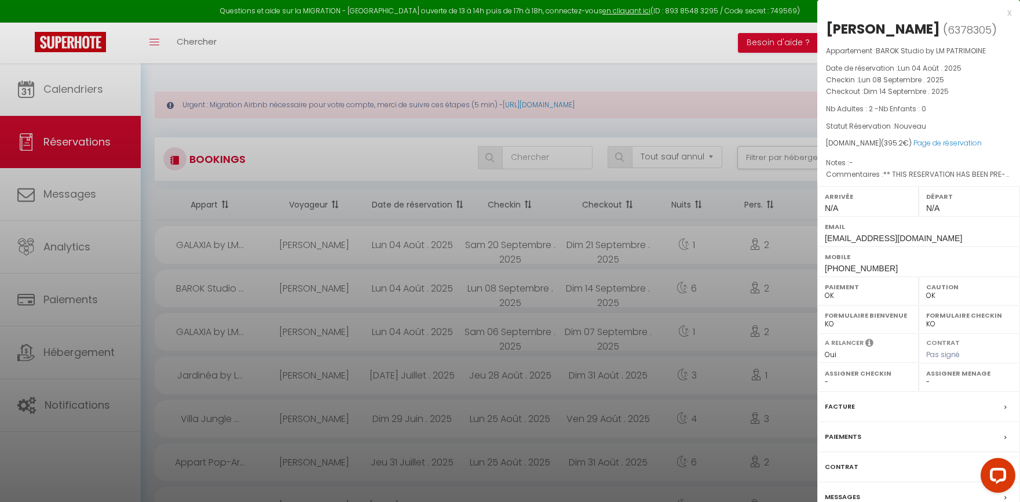
click at [70, 100] on div at bounding box center [510, 251] width 1020 height 502
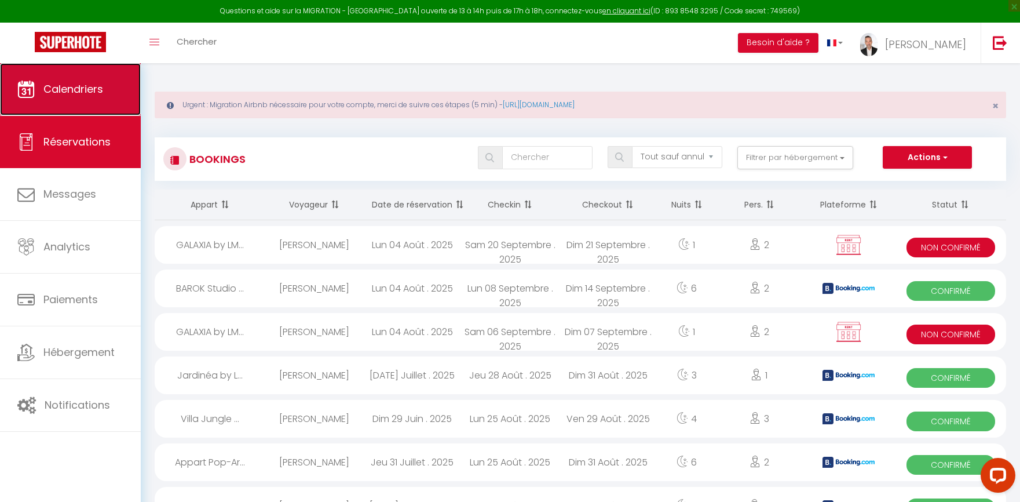
click at [92, 92] on span "Calendriers" at bounding box center [73, 89] width 60 height 14
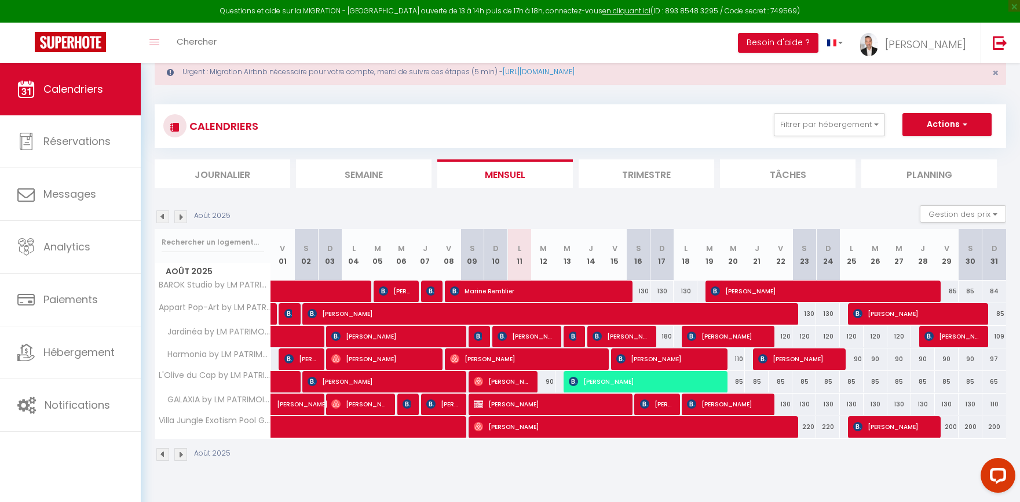
scroll to position [63, 0]
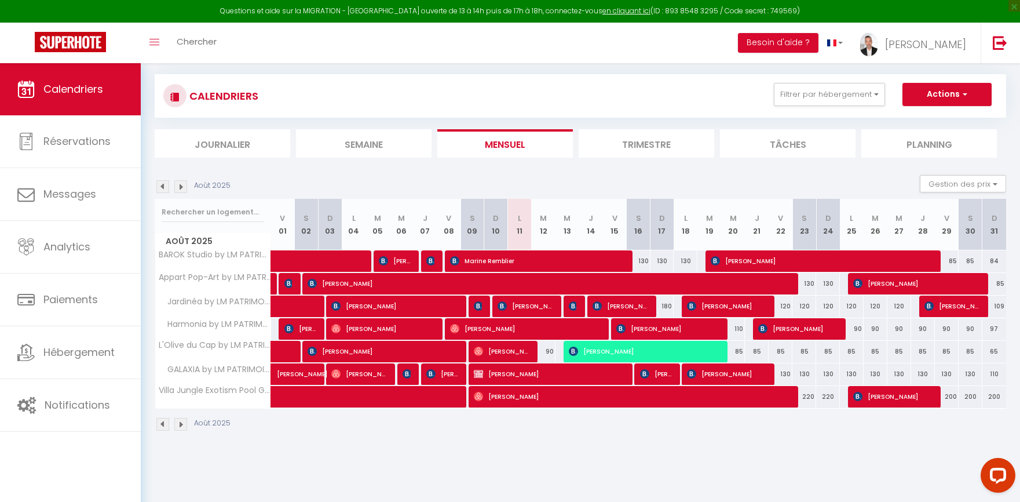
drag, startPoint x: 806, startPoint y: 396, endPoint x: 827, endPoint y: 397, distance: 21.5
click at [827, 397] on tr "Villa Jungle Exotism Pool Garden 210 [PERSON_NAME]" at bounding box center [580, 396] width 851 height 23
click at [811, 396] on div "220" at bounding box center [804, 396] width 24 height 21
type input "220"
type input "Sam 23 Août 2025"
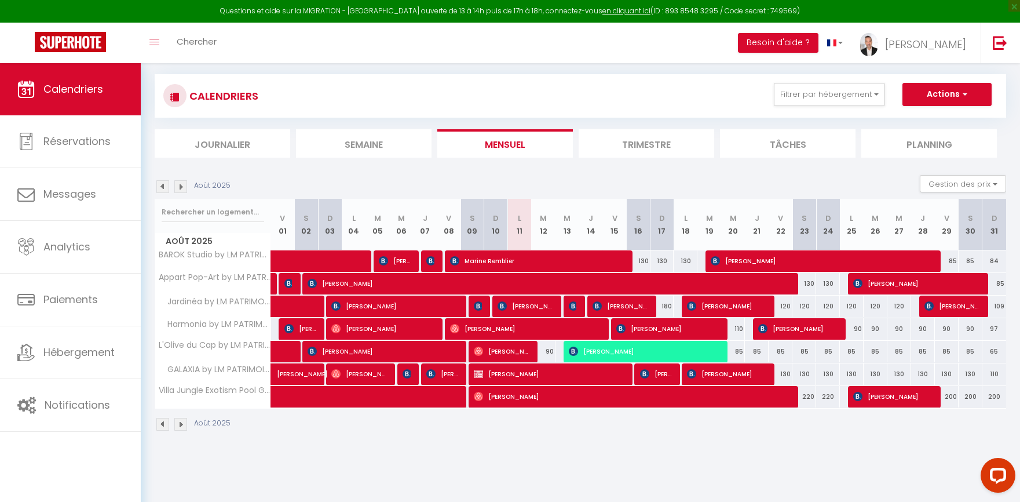
type input "Dim 24 Août 2025"
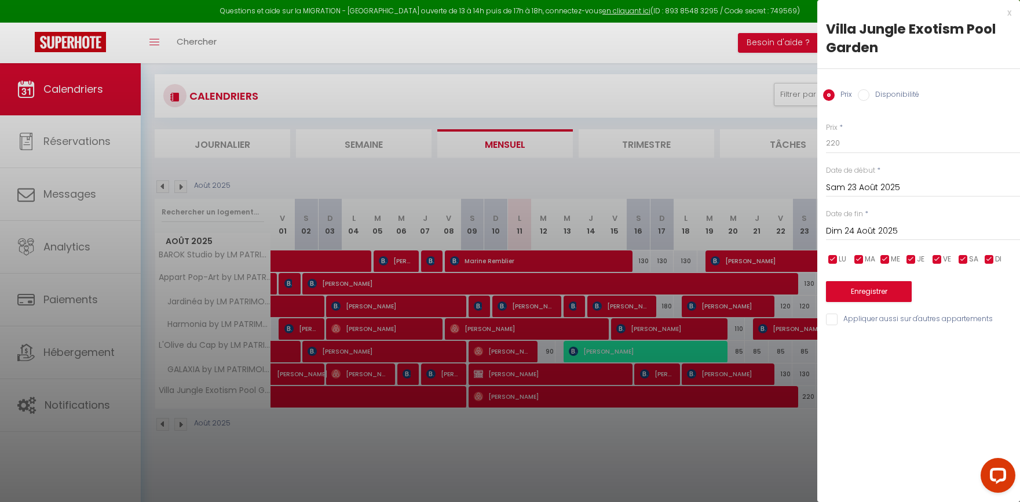
click at [761, 433] on div at bounding box center [510, 251] width 1020 height 502
